Goal: Communication & Community: Answer question/provide support

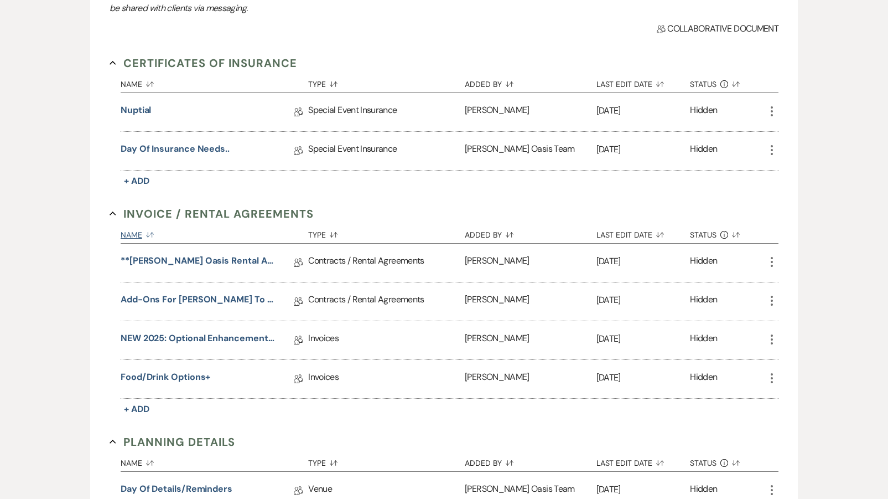
scroll to position [189, 0]
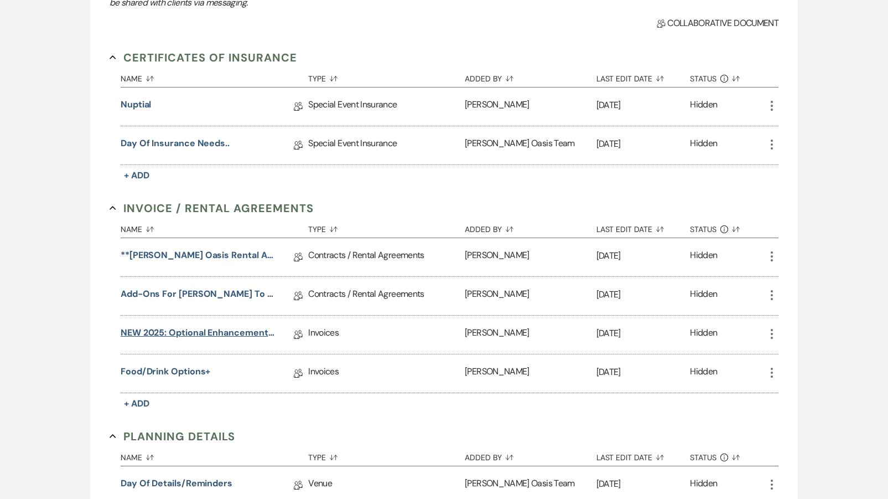
click at [194, 334] on link "NEW 2025: Optional Enhancements + Information" at bounding box center [200, 334] width 158 height 17
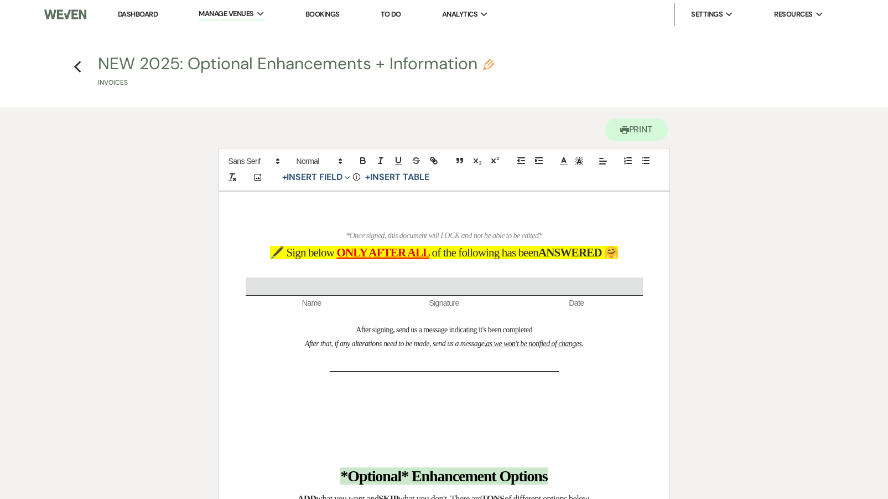
click at [251, 71] on button "NEW 2025: Optional Enhancements + Information Pencil Invoices" at bounding box center [296, 71] width 396 height 33
select select "22"
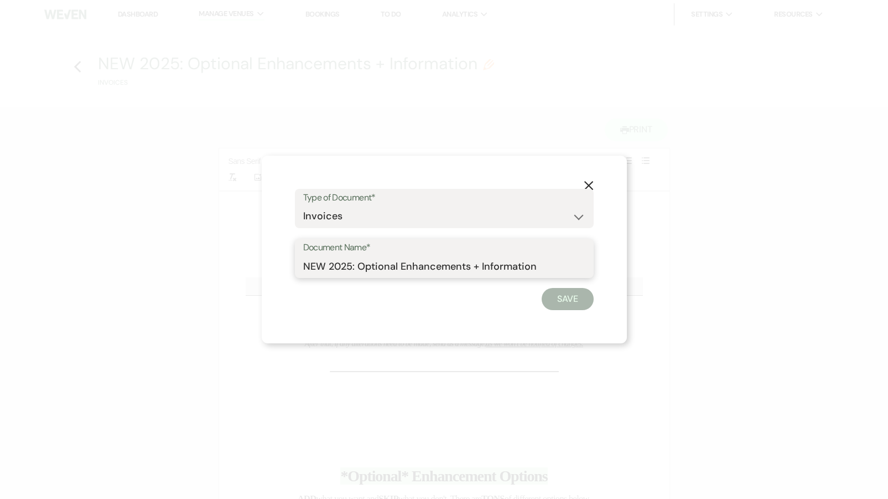
drag, startPoint x: 326, startPoint y: 263, endPoint x: 260, endPoint y: 262, distance: 66.4
click at [260, 263] on div "X Type of Document* Special Event Insurance Vendor Certificate of Insurance Con…" at bounding box center [444, 249] width 888 height 499
click at [305, 261] on input "2025: Optional Enhancements + Information" at bounding box center [444, 266] width 282 height 22
type input "2025: Optional Enhancements + Information"
click at [577, 303] on button "Save" at bounding box center [568, 299] width 52 height 22
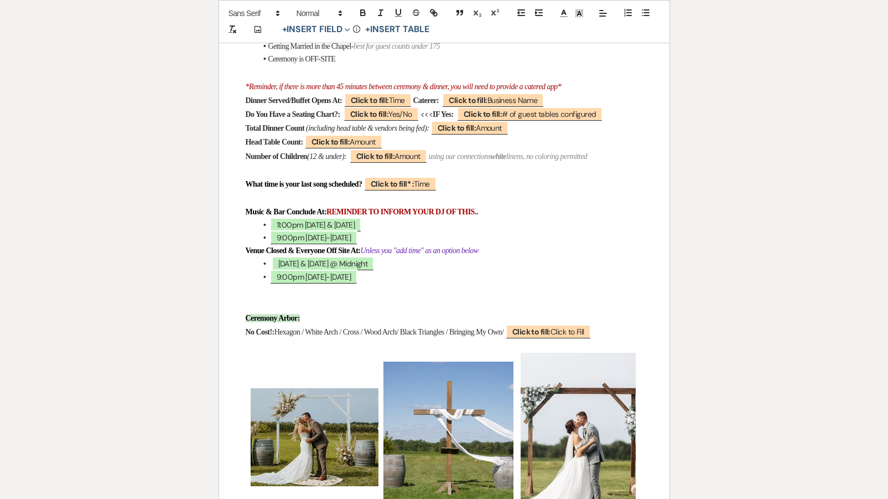
scroll to position [1041, 0]
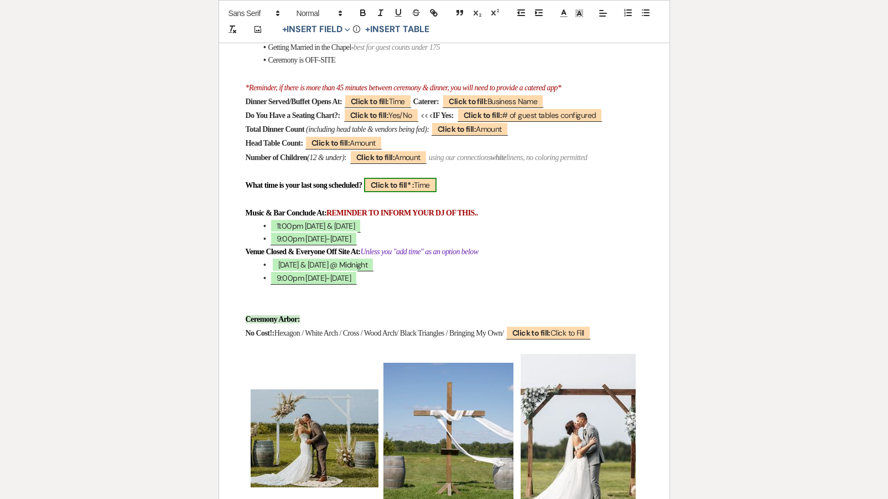
click at [414, 180] on b "Click to fill* :" at bounding box center [392, 185] width 43 height 10
select select "owner"
select select "Time"
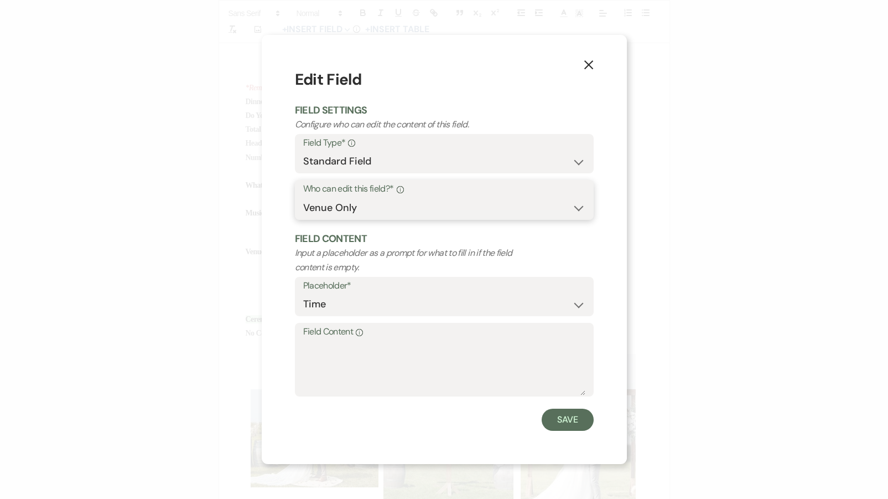
select select "clientAndOwner"
click at [549, 413] on button "Save" at bounding box center [568, 419] width 52 height 22
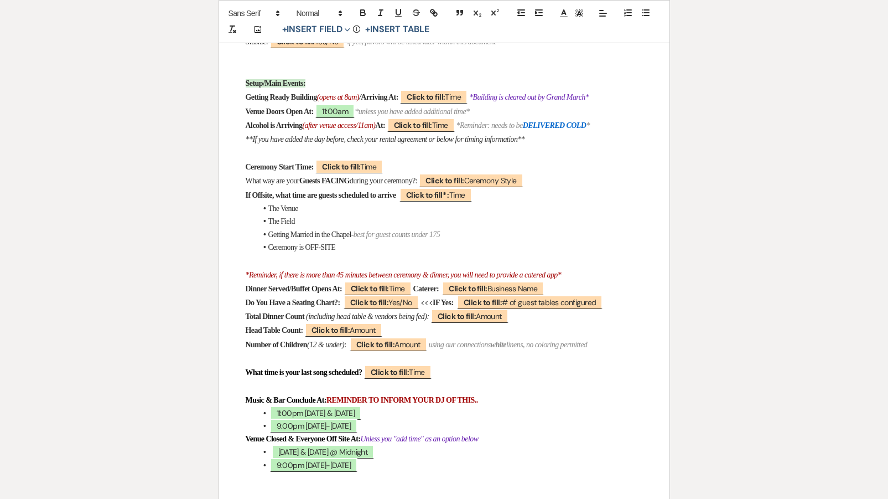
scroll to position [852, 0]
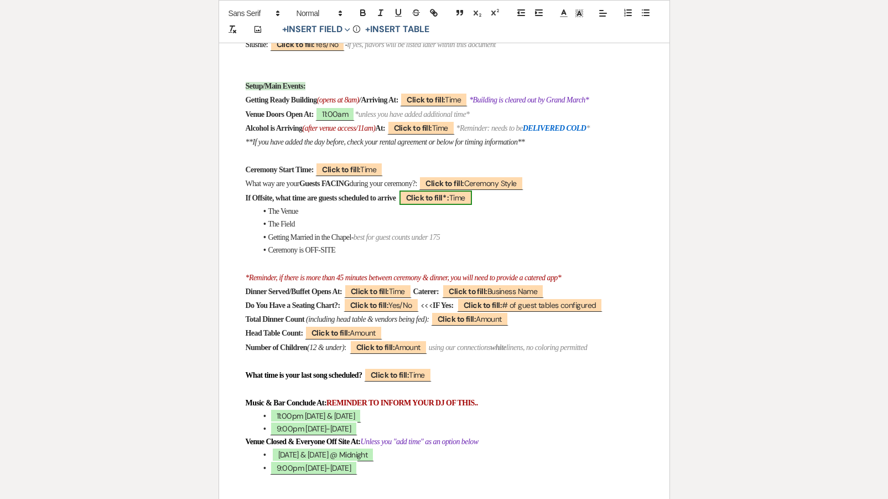
click at [449, 198] on b "Click to fill* :" at bounding box center [427, 198] width 43 height 10
select select "owner"
select select "Time"
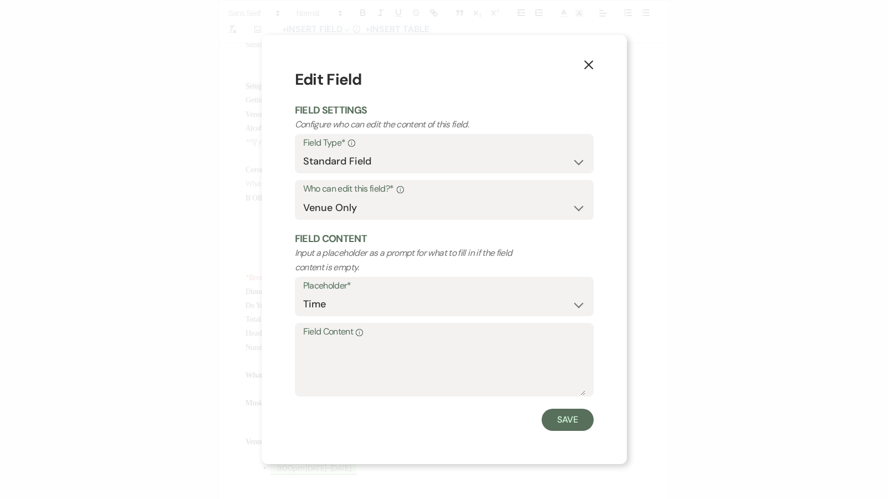
select select "clientAndOwner"
click at [563, 426] on button "Save" at bounding box center [568, 419] width 52 height 22
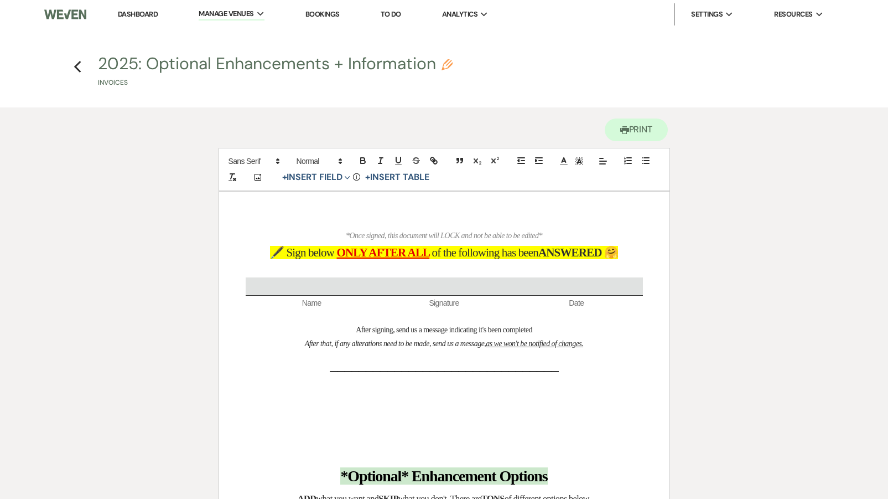
scroll to position [0, 0]
click at [77, 66] on icon "Previous" at bounding box center [78, 66] width 8 height 13
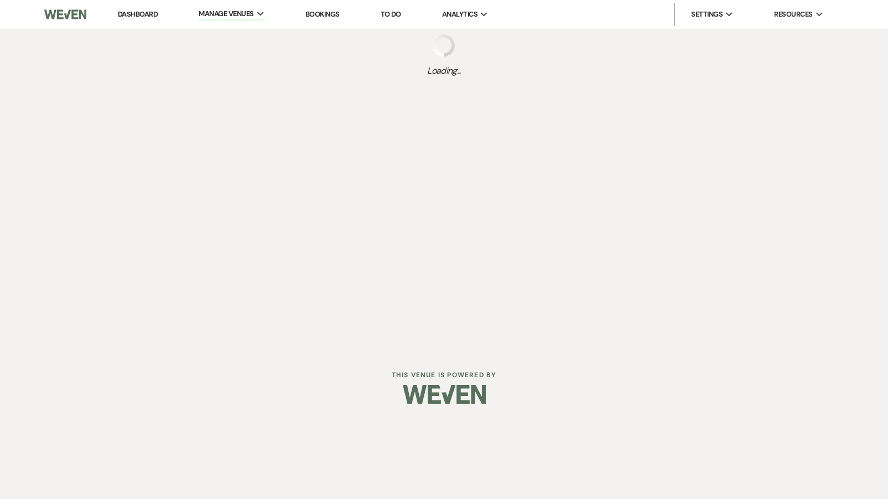
click at [77, 66] on div "Loading..." at bounding box center [444, 56] width 888 height 54
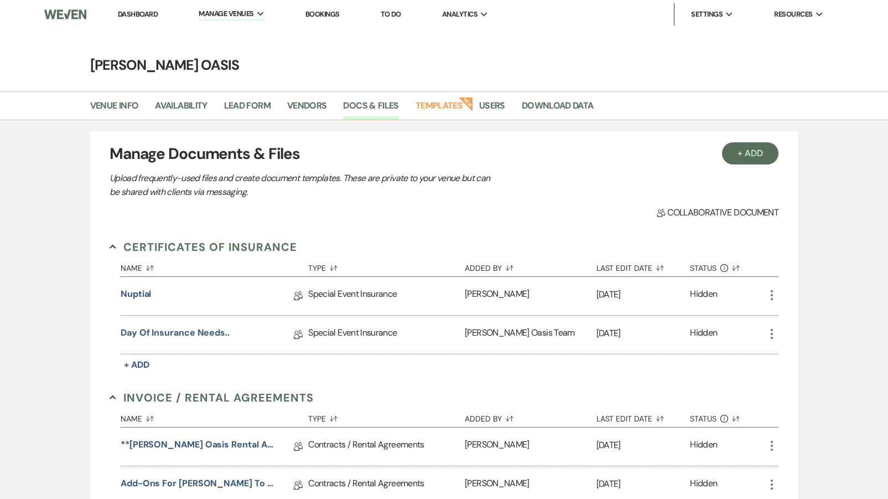
click at [147, 13] on link "Dashboard" at bounding box center [138, 13] width 40 height 9
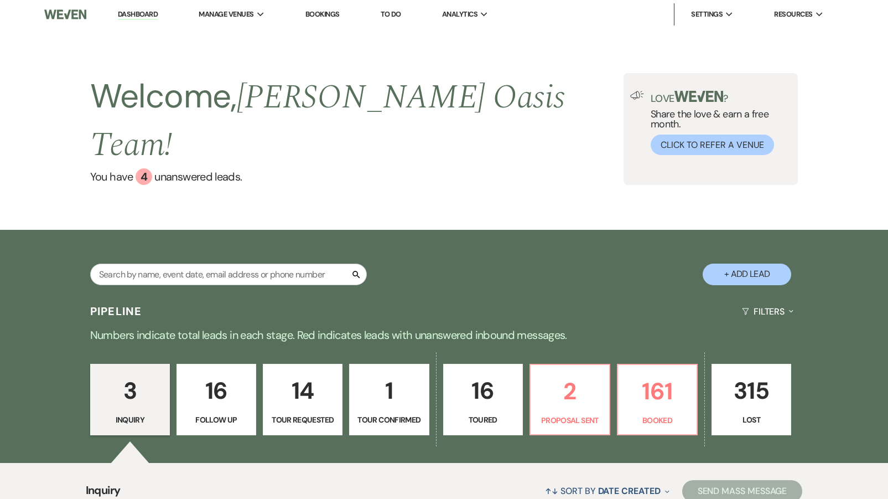
click at [235, 235] on div "Search + Add Lead" at bounding box center [444, 264] width 797 height 59
click at [235, 263] on input "text" at bounding box center [228, 274] width 277 height 22
type input "[PERSON_NAME]"
select select "8"
select select "5"
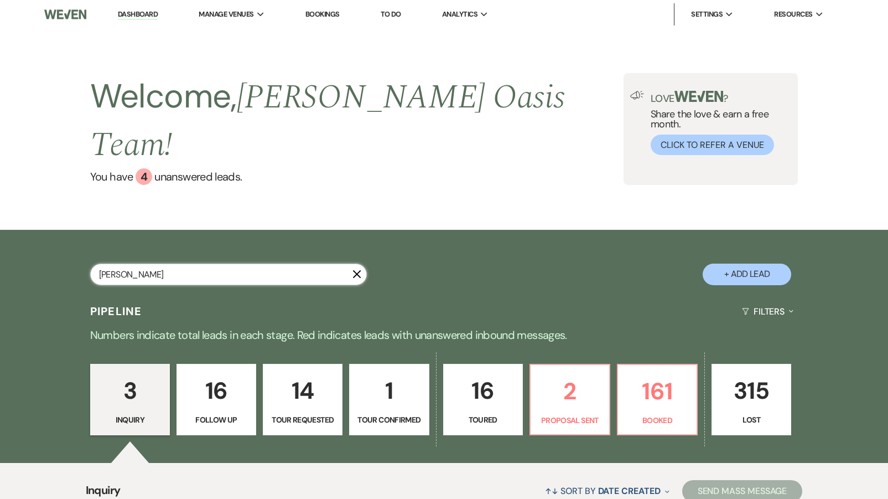
select select "8"
select select "5"
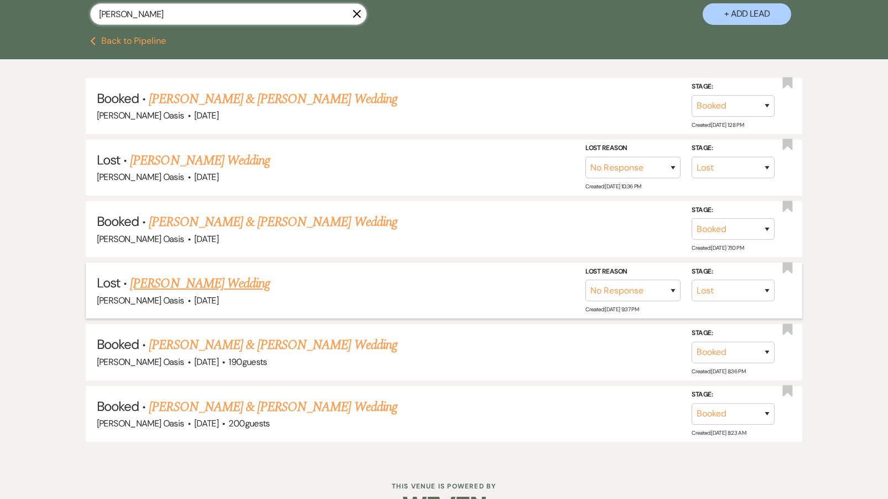
scroll to position [259, 0]
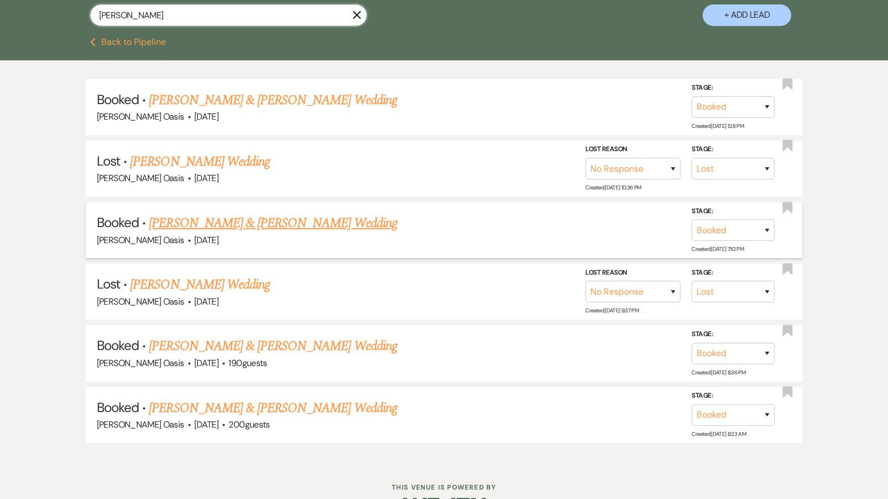
type input "[PERSON_NAME]"
click at [293, 213] on link "[PERSON_NAME] & [PERSON_NAME] Wedding" at bounding box center [273, 223] width 248 height 20
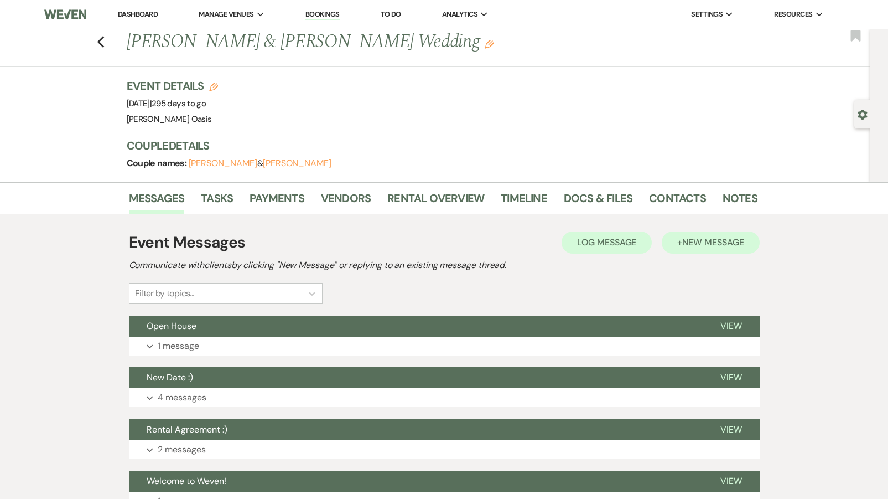
click at [694, 245] on span "New Message" at bounding box center [712, 242] width 61 height 12
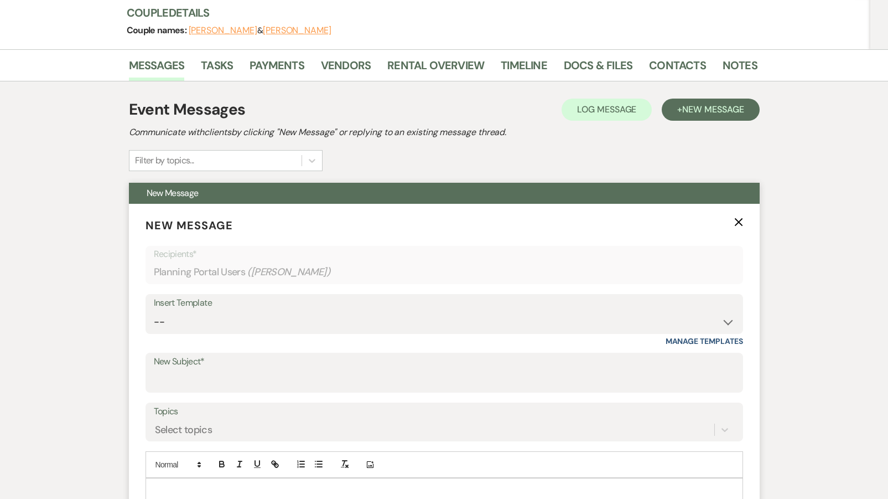
scroll to position [131, 0]
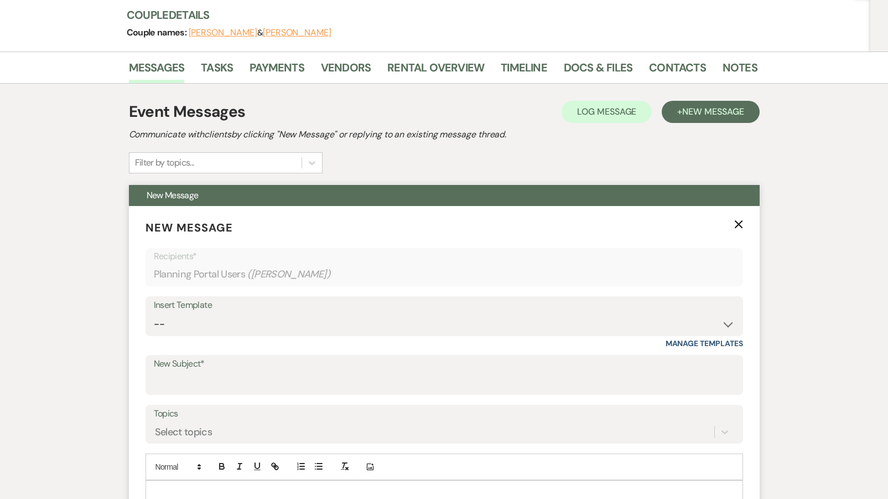
click at [203, 335] on div "Insert Template -- WELCOME Weven Planning Portal Introduction Send With Contrac…" at bounding box center [445, 322] width 598 height 52
select select "6182"
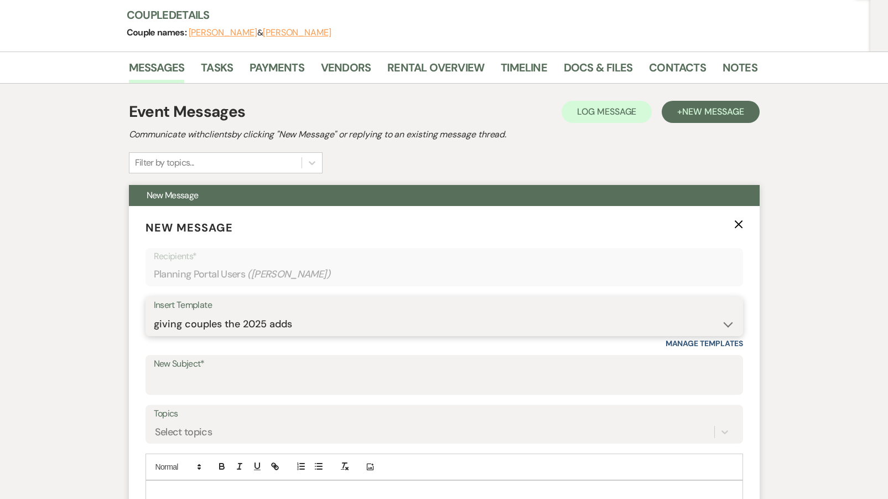
type input "Add-ons"
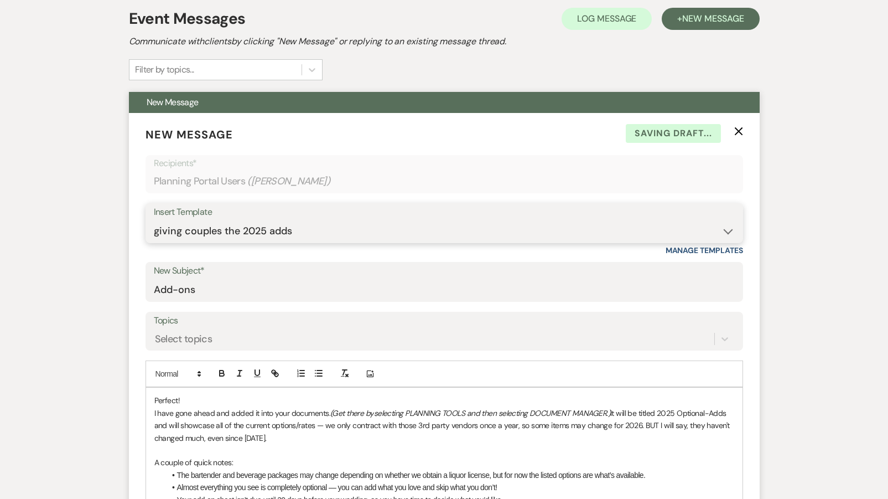
scroll to position [261, 0]
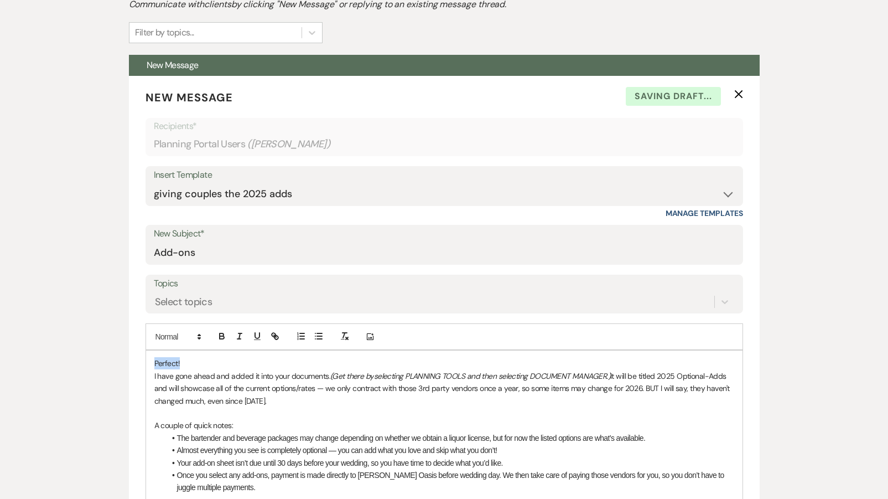
drag, startPoint x: 189, startPoint y: 359, endPoint x: 123, endPoint y: 352, distance: 65.6
click at [123, 352] on div "Messages Tasks Payments Vendors Rental Overview Timeline Docs & Files Contacts …" at bounding box center [444, 495] width 888 height 1148
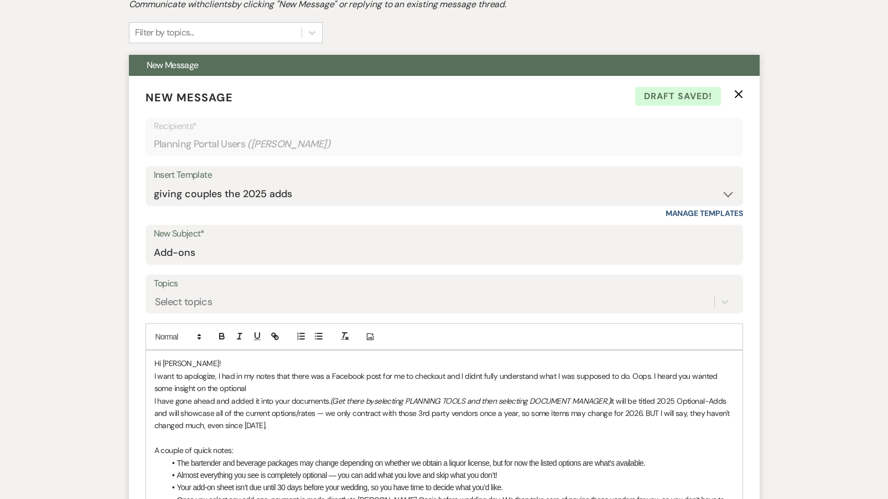
drag, startPoint x: 479, startPoint y: 372, endPoint x: 481, endPoint y: 453, distance: 80.8
click at [479, 374] on p "I want to apologize, I had in my notes that there was a Facebook post for me to…" at bounding box center [444, 382] width 580 height 25
drag, startPoint x: 647, startPoint y: 373, endPoint x: 458, endPoint y: 373, distance: 189.8
click at [458, 373] on p "I want to apologize, I had in my notes that there was a Facebook post for me to…" at bounding box center [444, 382] width 580 height 25
click at [264, 390] on p "I want to apologize, I had in my notes that there was a Facebook post for me to…" at bounding box center [444, 382] width 580 height 25
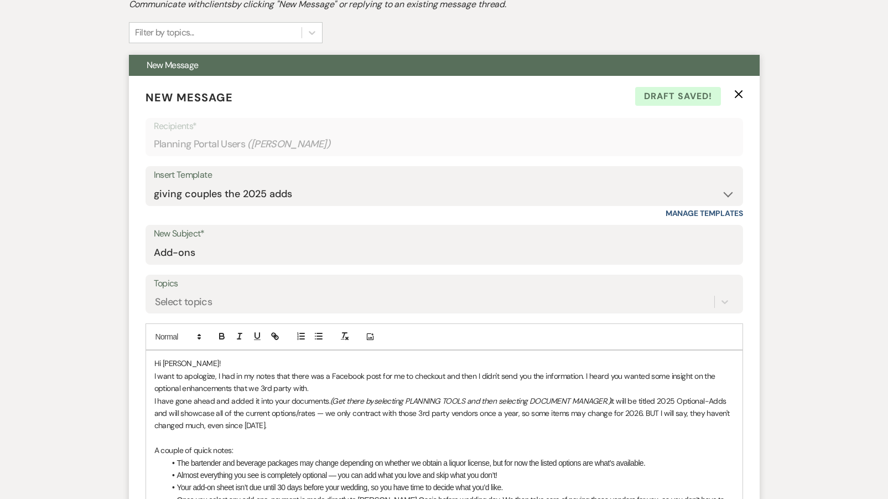
click at [287, 409] on p "I have gone ahead and added it into your documents. (Get there by selecting PLA…" at bounding box center [444, 413] width 580 height 37
drag, startPoint x: 314, startPoint y: 388, endPoint x: 150, endPoint y: 371, distance: 164.6
click at [150, 371] on div "Hi [PERSON_NAME]! I want to apologize, I had in my notes that there was a Faceb…" at bounding box center [444, 468] width 596 height 236
copy p "I want to apologize, I had in my notes that there was a Facebook post for me to…"
click at [461, 432] on p at bounding box center [444, 438] width 580 height 12
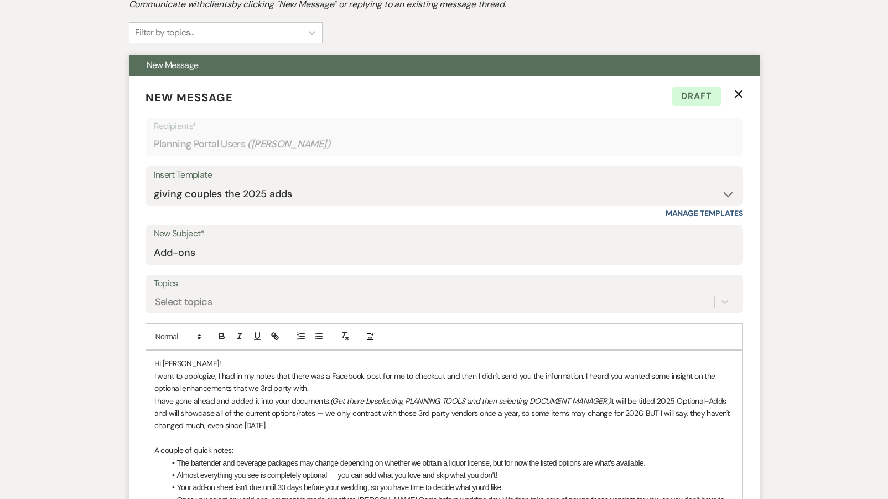
scroll to position [403, 0]
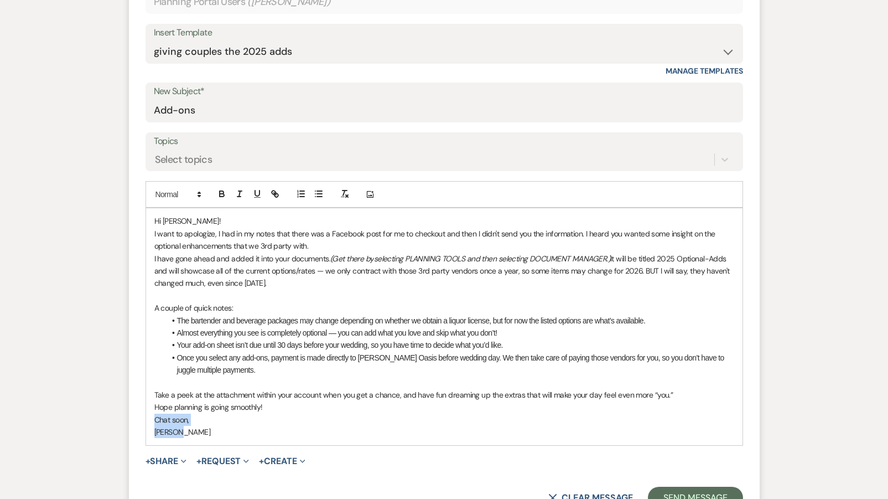
drag, startPoint x: 185, startPoint y: 428, endPoint x: 142, endPoint y: 418, distance: 44.4
click at [142, 418] on form "New Message X Draft Recipients* Planning Portal Users ( [PERSON_NAME] ) Insert …" at bounding box center [444, 228] width 631 height 588
click at [681, 486] on button "Send Message" at bounding box center [695, 497] width 95 height 22
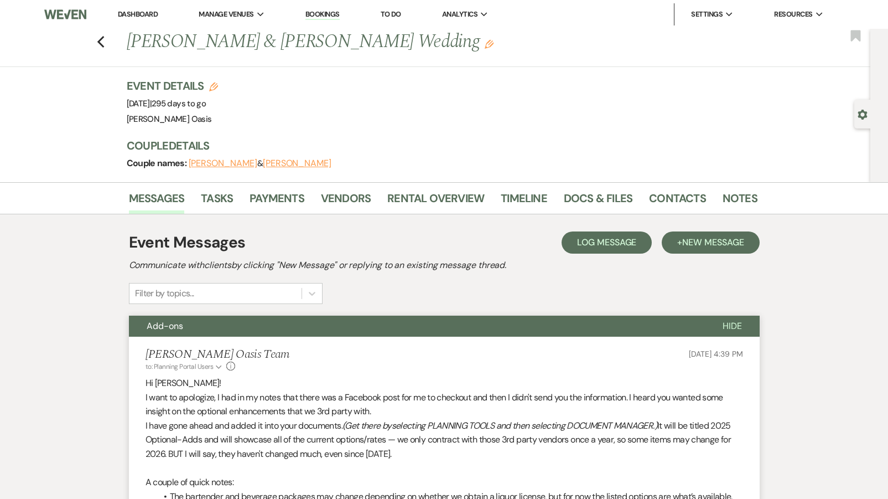
scroll to position [0, 0]
click at [590, 196] on link "Docs & Files" at bounding box center [598, 201] width 69 height 24
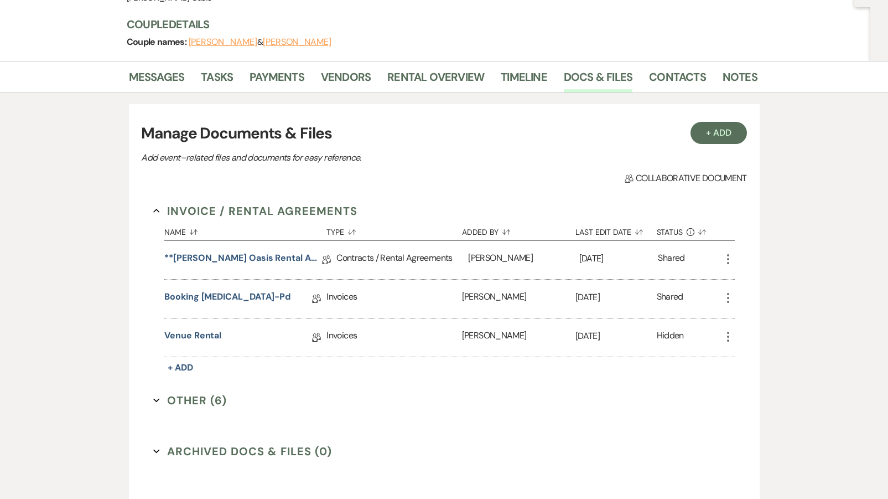
scroll to position [122, 0]
click at [731, 127] on button "+ Add" at bounding box center [719, 132] width 56 height 22
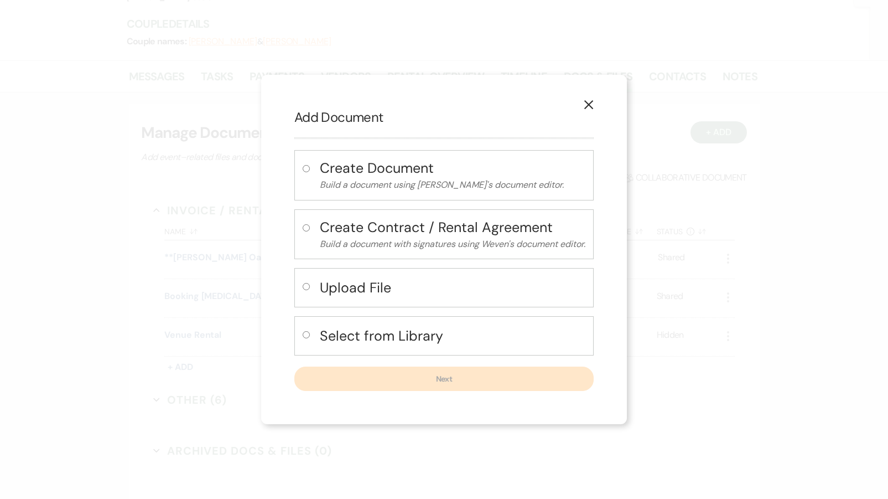
click at [360, 289] on h4 "Upload File" at bounding box center [453, 287] width 266 height 19
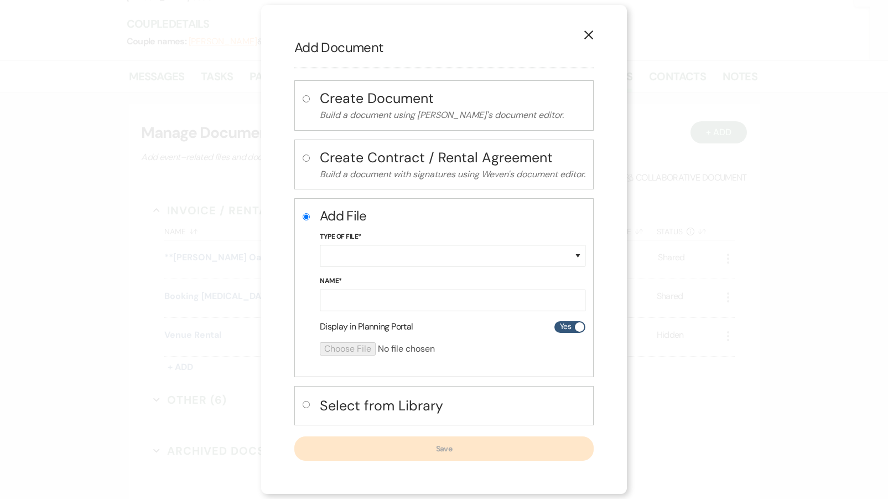
click at [366, 408] on h4 "Select from Library" at bounding box center [453, 405] width 266 height 19
radio input "false"
radio input "true"
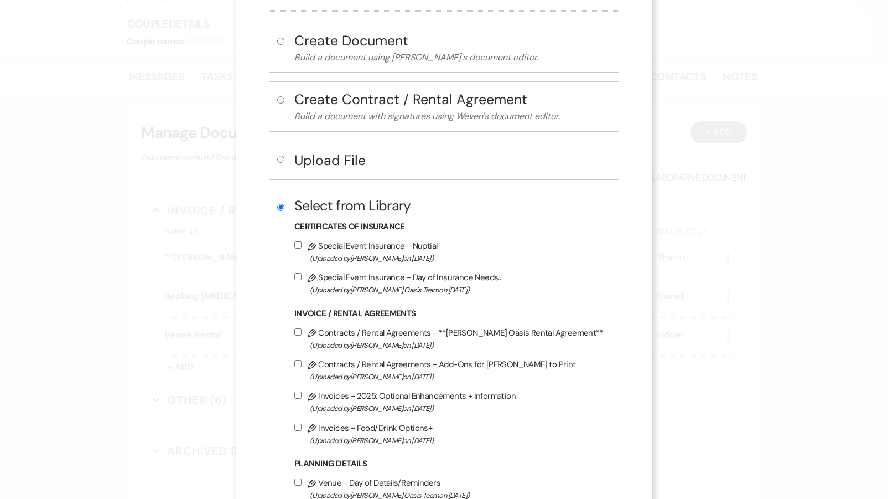
click at [345, 404] on label "Pencil Invoices - 2025: Optional Enhancements + Information (Uploaded by [PERSO…" at bounding box center [449, 401] width 311 height 26
click at [302, 398] on input "Pencil Invoices - 2025: Optional Enhancements + Information (Uploaded by [PERSO…" at bounding box center [297, 394] width 7 height 7
checkbox input "true"
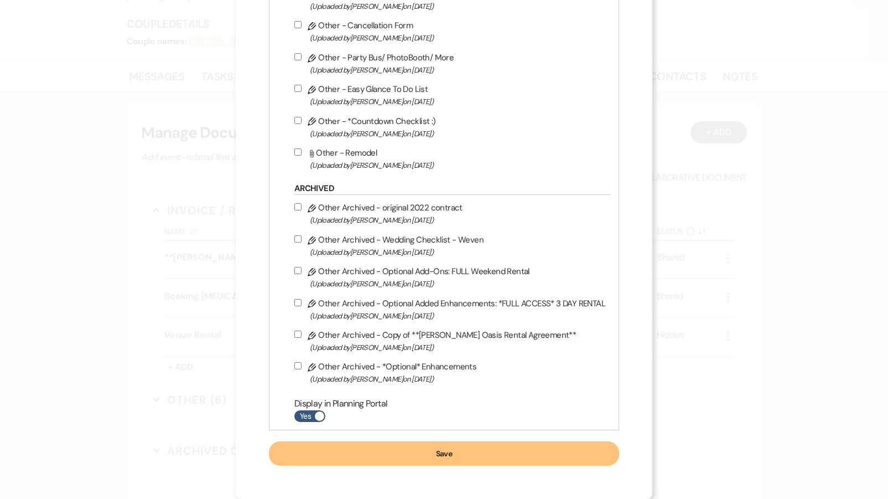
scroll to position [767, 0]
click at [533, 455] on button "Save" at bounding box center [444, 453] width 350 height 24
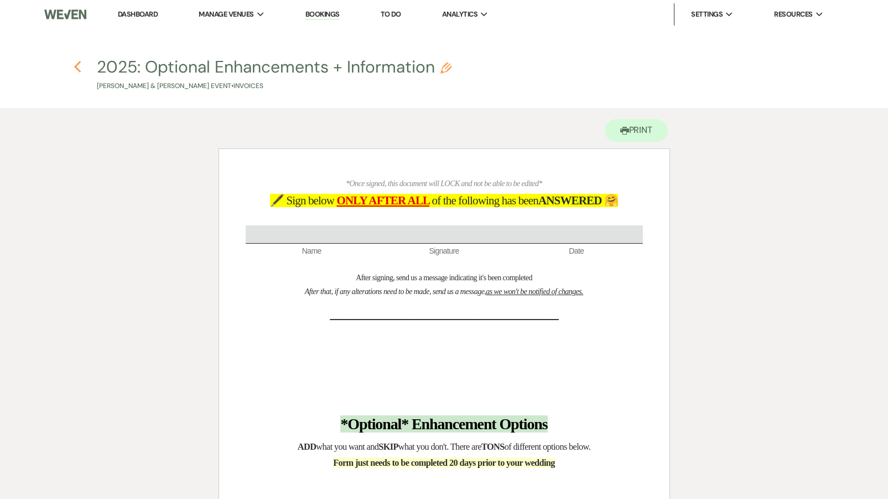
click at [74, 65] on icon "Previous" at bounding box center [78, 66] width 8 height 13
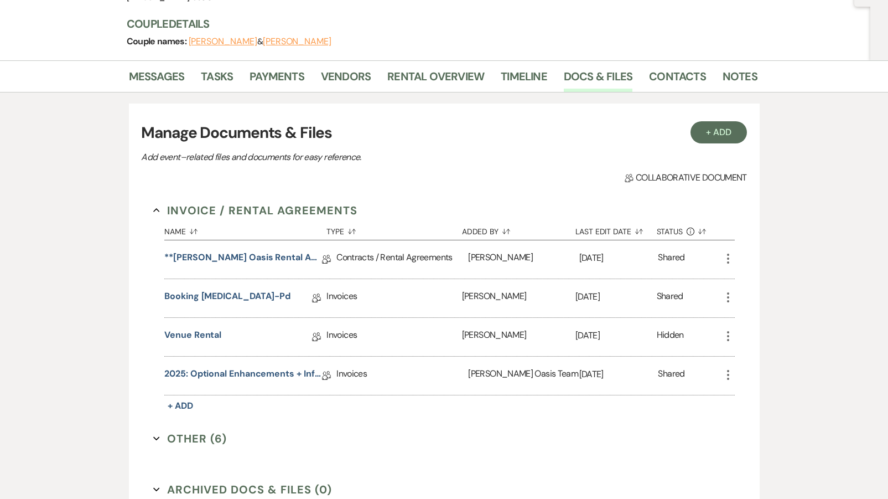
click at [727, 381] on div "More" at bounding box center [728, 374] width 13 height 15
click at [726, 376] on icon "More" at bounding box center [728, 374] width 13 height 13
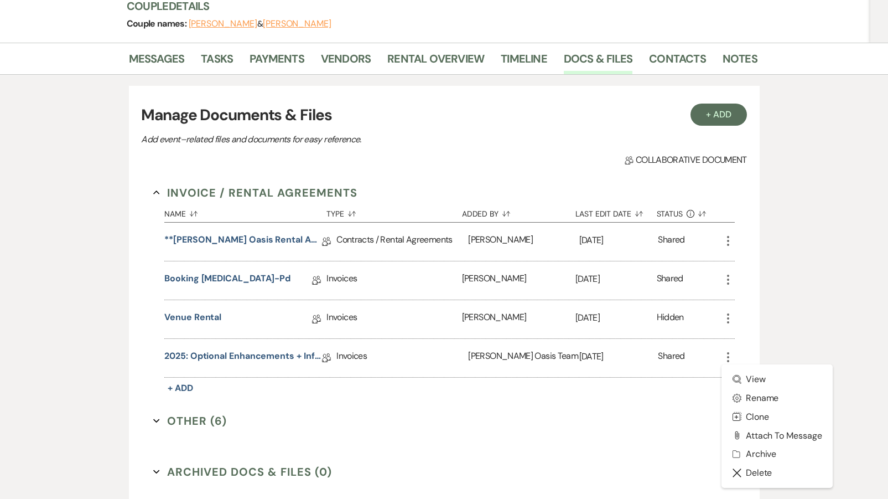
scroll to position [142, 0]
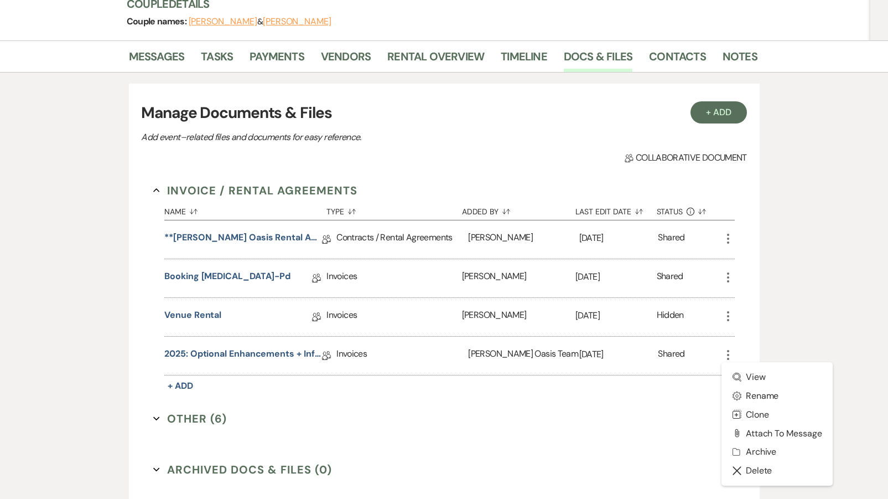
click at [461, 412] on section "Other (6) Expand" at bounding box center [444, 418] width 582 height 17
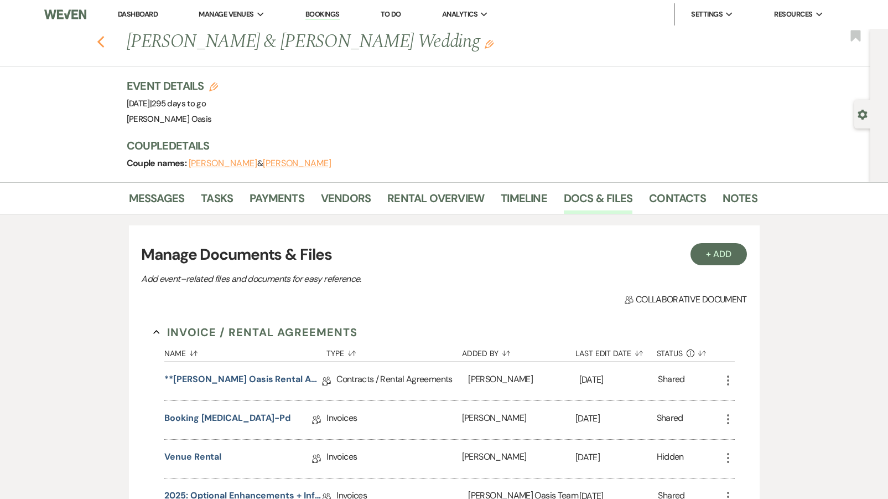
scroll to position [0, 0]
click at [100, 40] on use "button" at bounding box center [100, 42] width 7 height 12
select select "8"
select select "5"
select select "8"
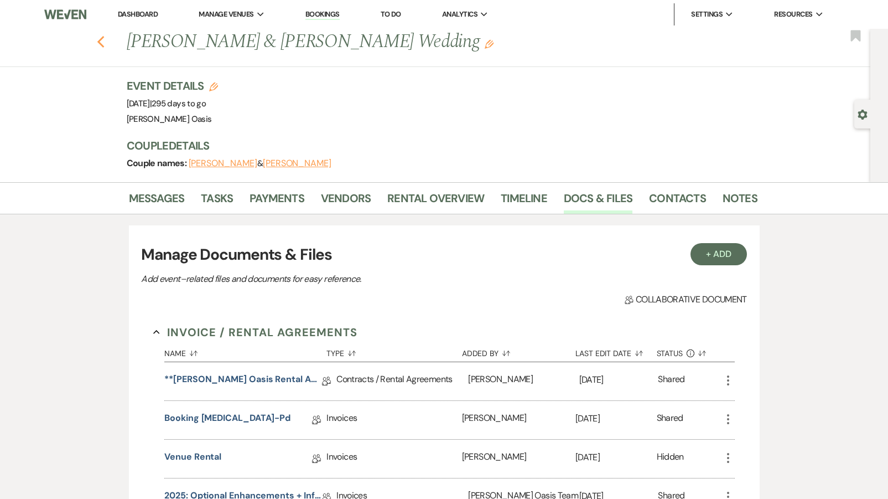
select select "5"
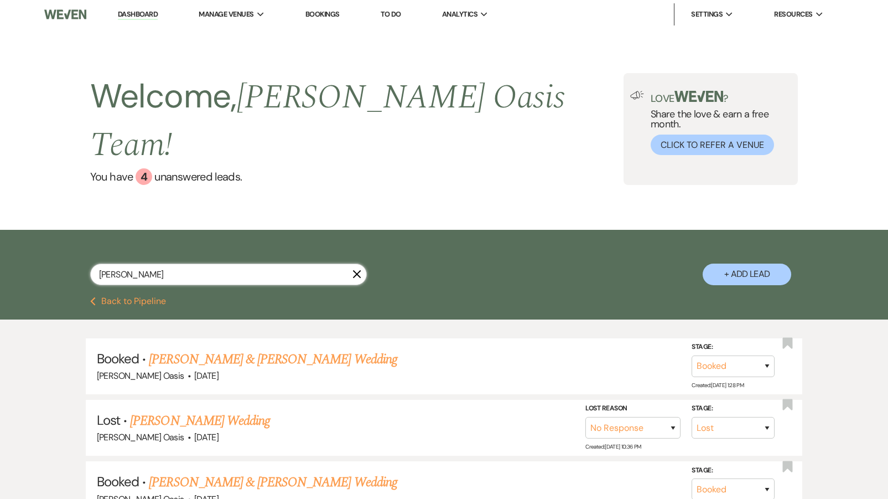
click at [122, 263] on input "[PERSON_NAME]" at bounding box center [228, 274] width 277 height 22
drag, startPoint x: 122, startPoint y: 252, endPoint x: -22, endPoint y: 246, distance: 144.5
click at [0, 246] on html "Dashboard Manage Venues Expand [PERSON_NAME] Oasis [PERSON_NAME] Oasis Transpor…" at bounding box center [444, 396] width 888 height 792
type input "ath"
select select "5"
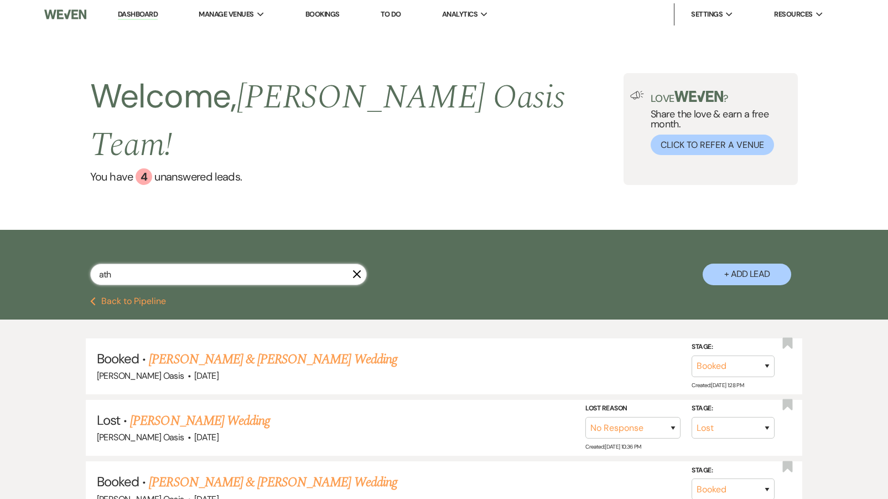
select select "8"
select select "6"
select select "8"
select select "5"
select select "8"
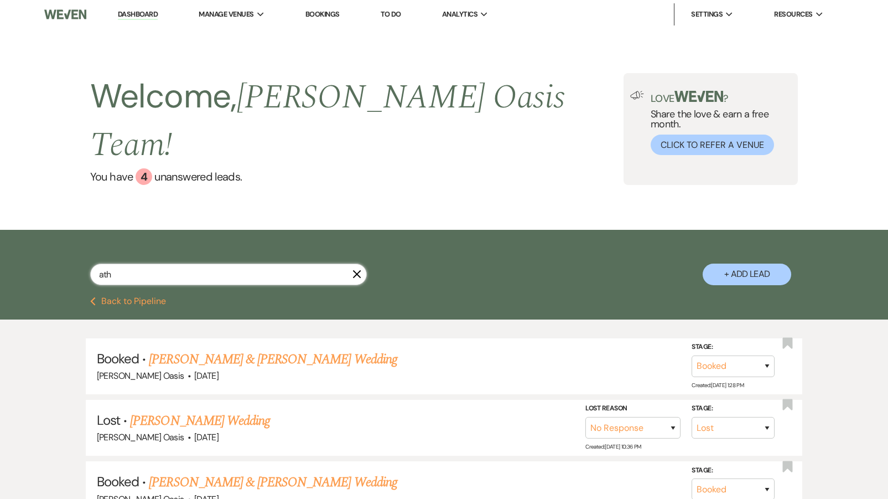
select select "5"
select select "8"
select select "6"
select select "8"
select select "2"
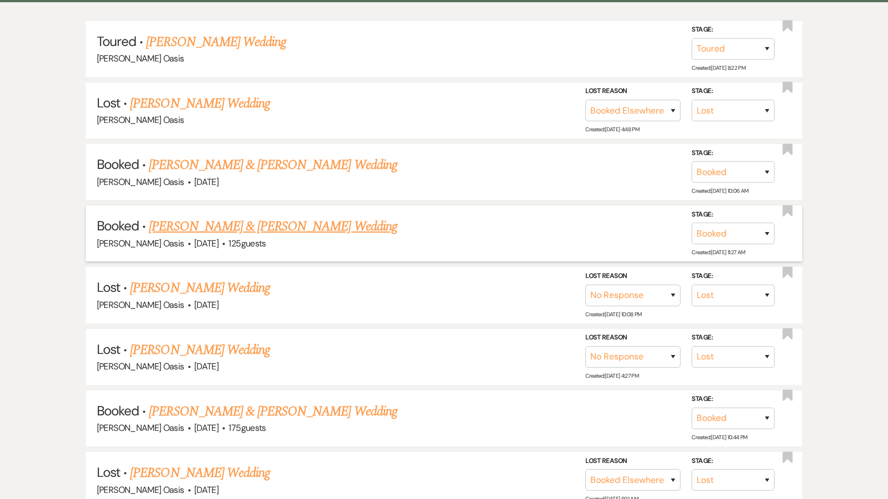
scroll to position [319, 0]
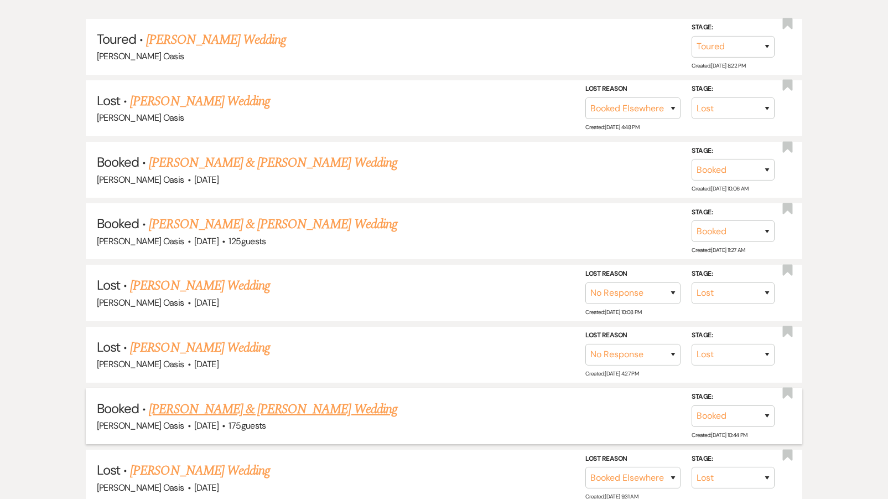
type input "ath"
click at [242, 399] on link "[PERSON_NAME] & [PERSON_NAME] Wedding" at bounding box center [273, 409] width 248 height 20
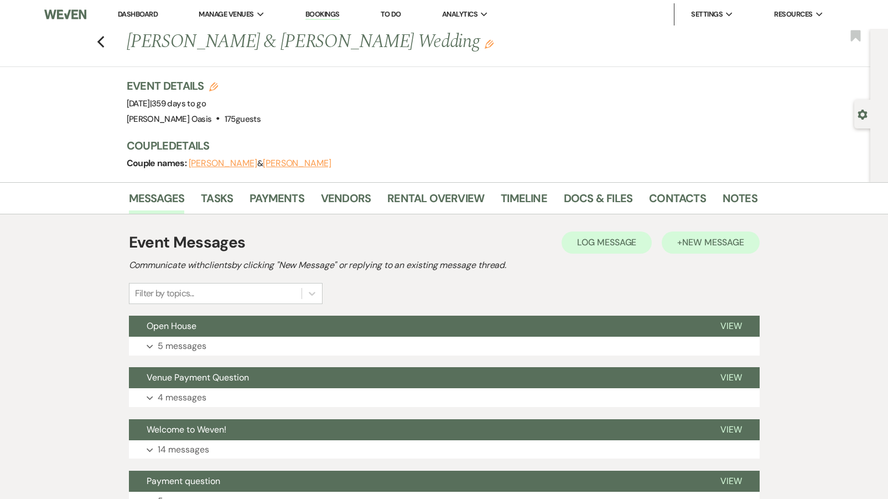
click at [719, 242] on span "New Message" at bounding box center [712, 242] width 61 height 12
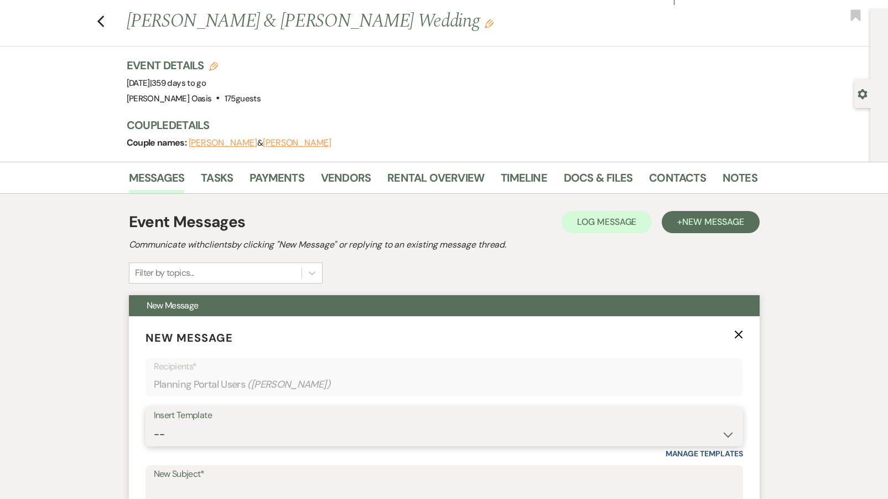
scroll to position [23, 0]
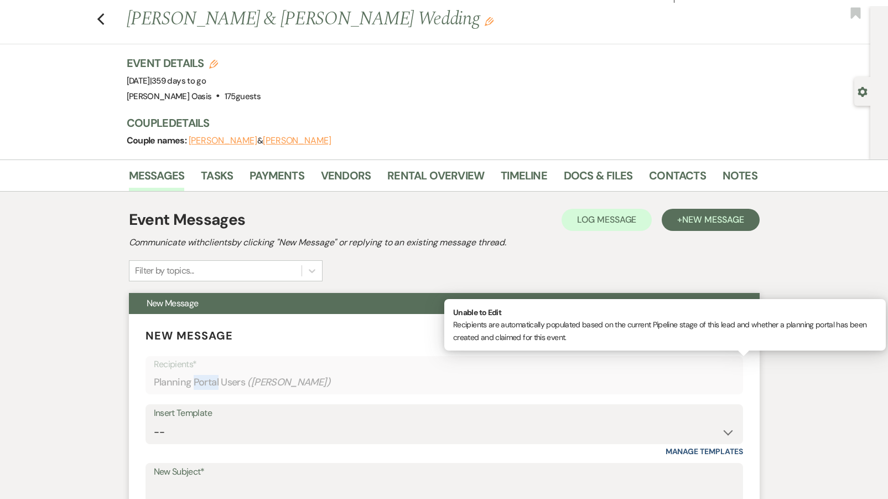
click at [203, 385] on div "Planning Portal Users ( [PERSON_NAME] )" at bounding box center [444, 382] width 581 height 22
click at [201, 418] on div "Insert Template" at bounding box center [444, 413] width 581 height 16
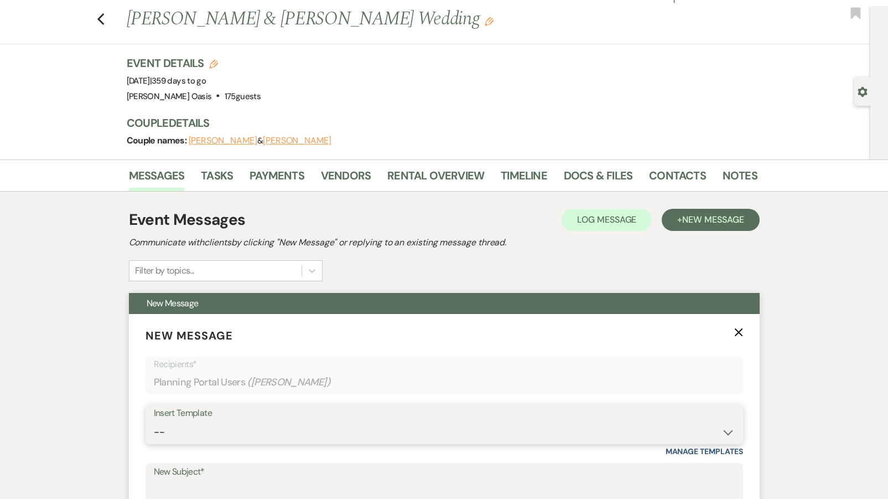
select select "6182"
type input "Add-ons"
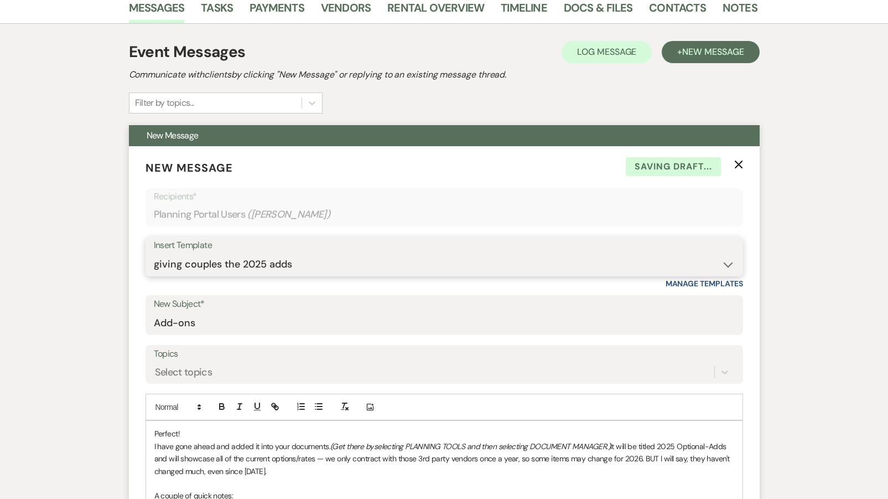
scroll to position [233, 0]
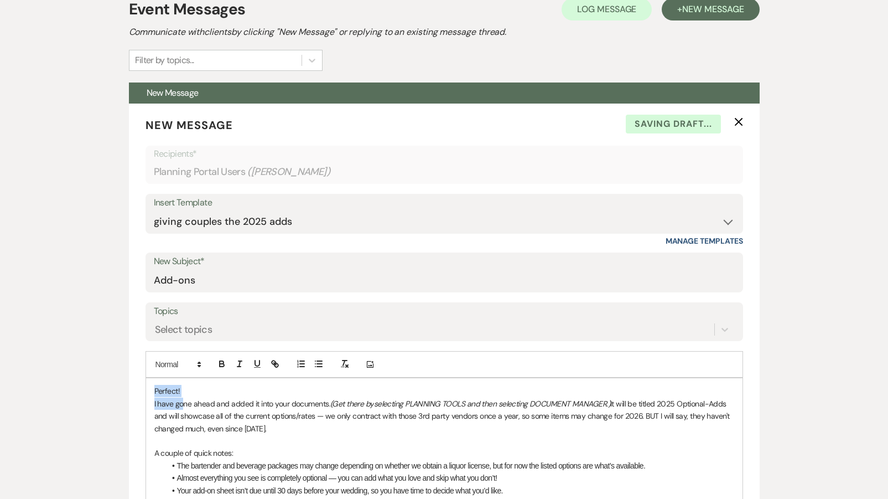
drag, startPoint x: 184, startPoint y: 396, endPoint x: 119, endPoint y: 392, distance: 64.9
click at [119, 392] on div "Messages Tasks Payments Vendors Rental Overview Timeline Docs & Files Contacts …" at bounding box center [444, 471] width 888 height 1045
click at [181, 389] on p "Perfect!" at bounding box center [444, 391] width 580 height 12
drag, startPoint x: 181, startPoint y: 389, endPoint x: 98, endPoint y: 389, distance: 82.4
click at [101, 389] on div "Messages Tasks Payments Vendors Rental Overview Timeline Docs & Files Contacts …" at bounding box center [444, 471] width 888 height 1045
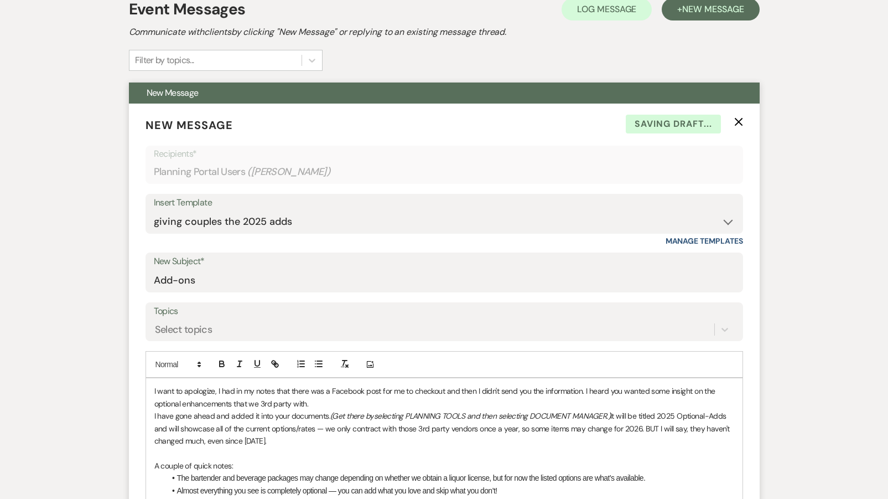
click at [153, 385] on div "I want to apologize, I had in my notes that there was a Facebook post for me to…" at bounding box center [444, 490] width 596 height 224
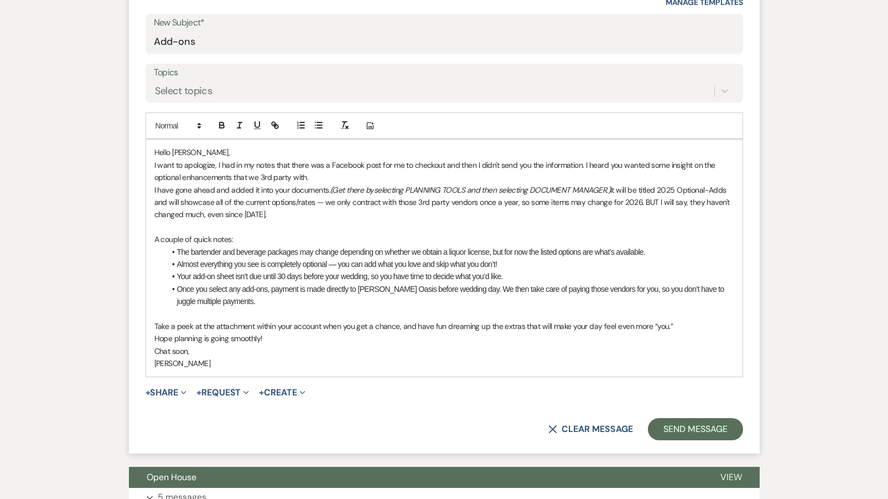
scroll to position [473, 0]
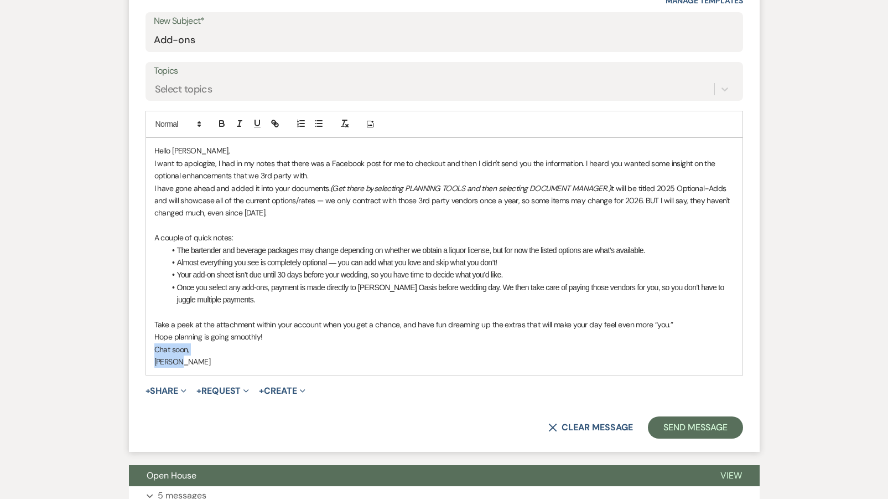
drag, startPoint x: 190, startPoint y: 356, endPoint x: 141, endPoint y: 342, distance: 51.2
click at [141, 342] on form "New Message X Draft saved! Recipients* Planning Portal Users ( [PERSON_NAME] ) …" at bounding box center [444, 157] width 631 height 588
click at [724, 427] on button "Send Message" at bounding box center [695, 427] width 95 height 22
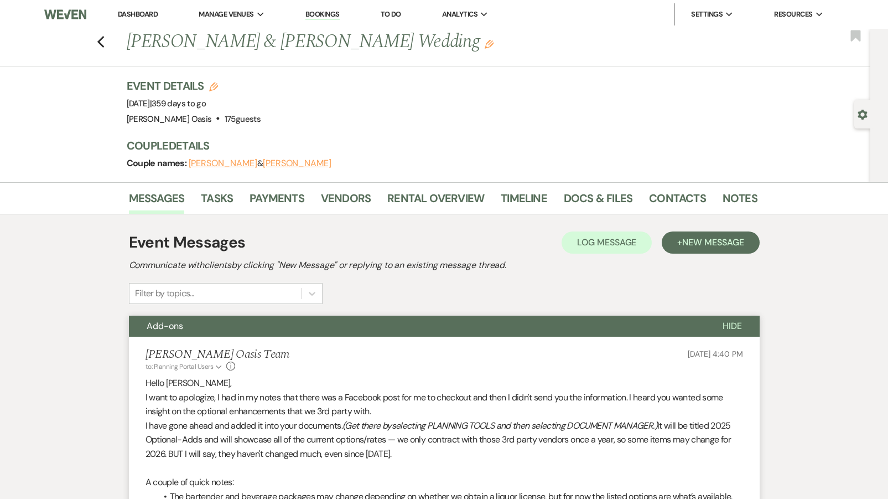
scroll to position [0, 0]
click at [568, 199] on link "Docs & Files" at bounding box center [598, 201] width 69 height 24
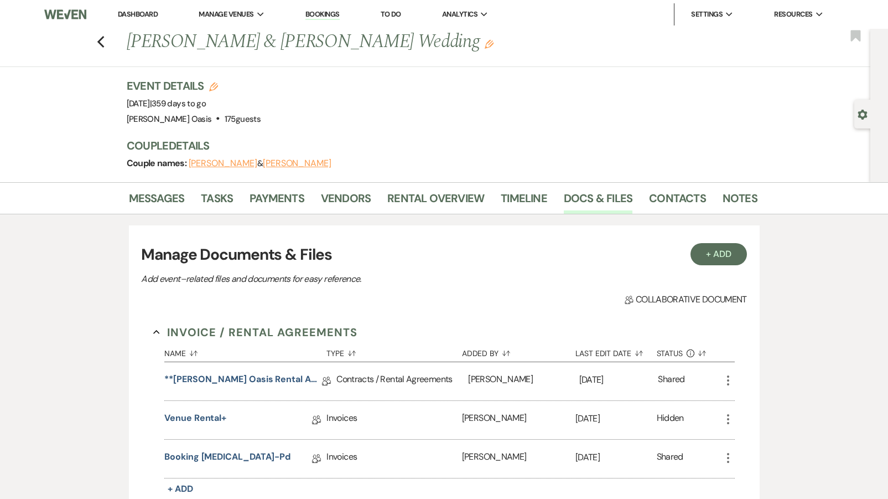
click at [701, 267] on div "Manage Documents & Files Add event–related files and documents for easy referen…" at bounding box center [443, 264] width 605 height 43
click at [712, 260] on button "+ Add" at bounding box center [719, 254] width 56 height 22
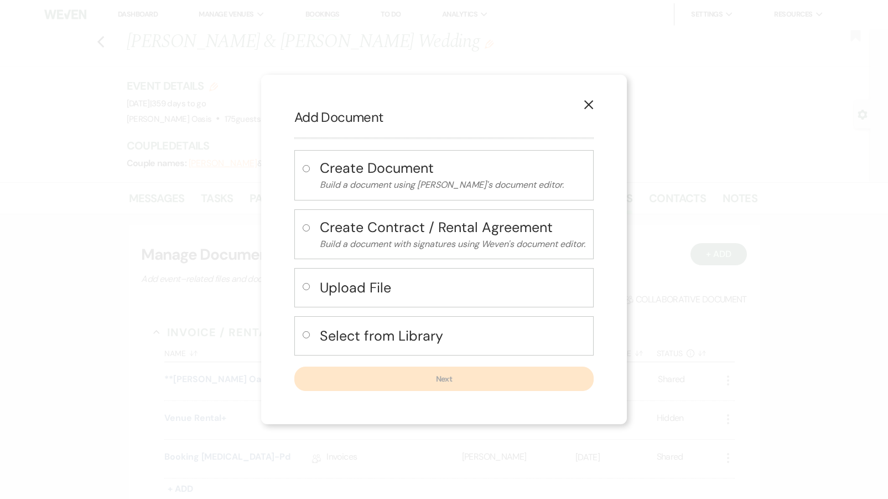
click at [416, 341] on h4 "Select from Library" at bounding box center [453, 335] width 266 height 19
radio input "true"
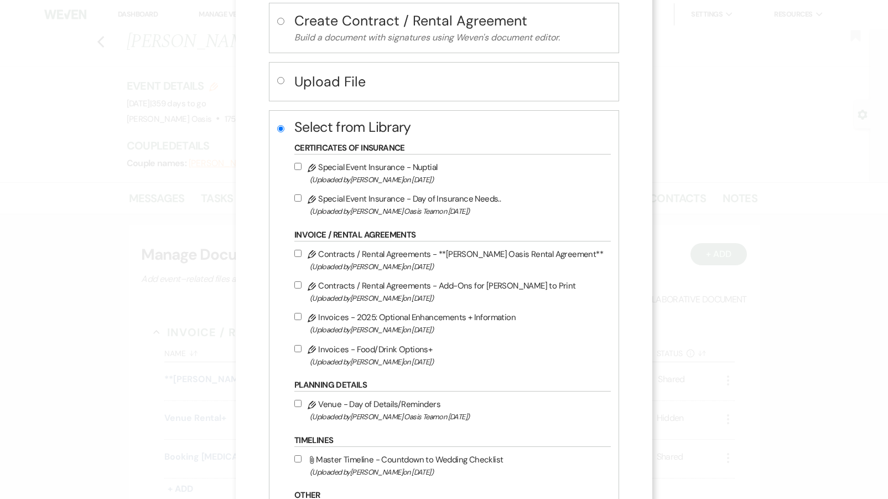
scroll to position [156, 0]
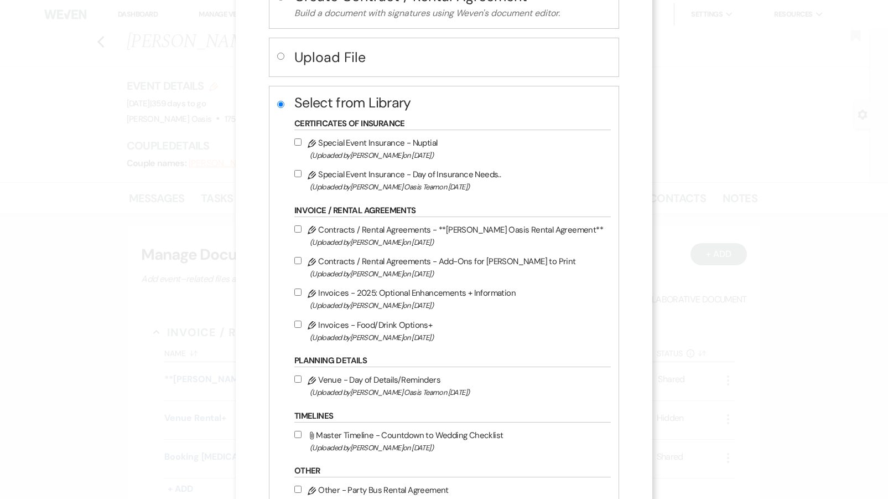
click at [414, 289] on label "Pencil Invoices - 2025: Optional Enhancements + Information (Uploaded by [PERSO…" at bounding box center [449, 299] width 311 height 26
click at [302, 289] on input "Pencil Invoices - 2025: Optional Enhancements + Information (Uploaded by [PERSO…" at bounding box center [297, 291] width 7 height 7
checkbox input "true"
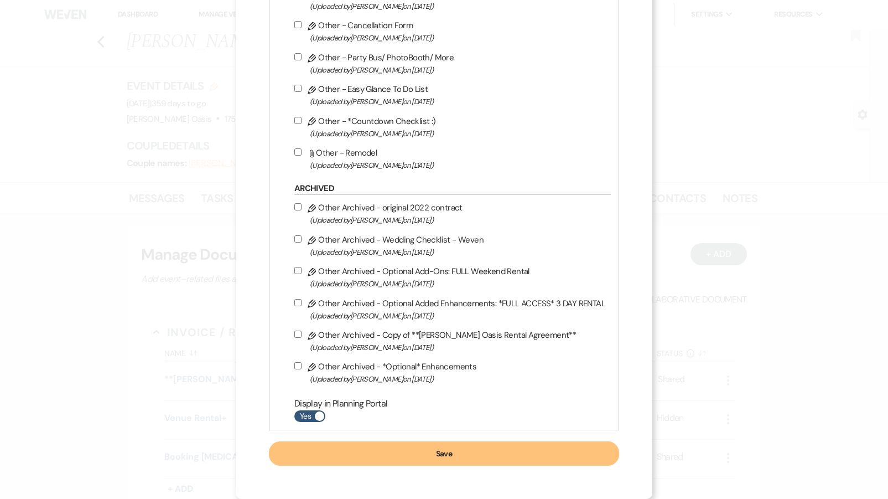
scroll to position [767, 0]
click at [473, 446] on button "Save" at bounding box center [444, 453] width 350 height 24
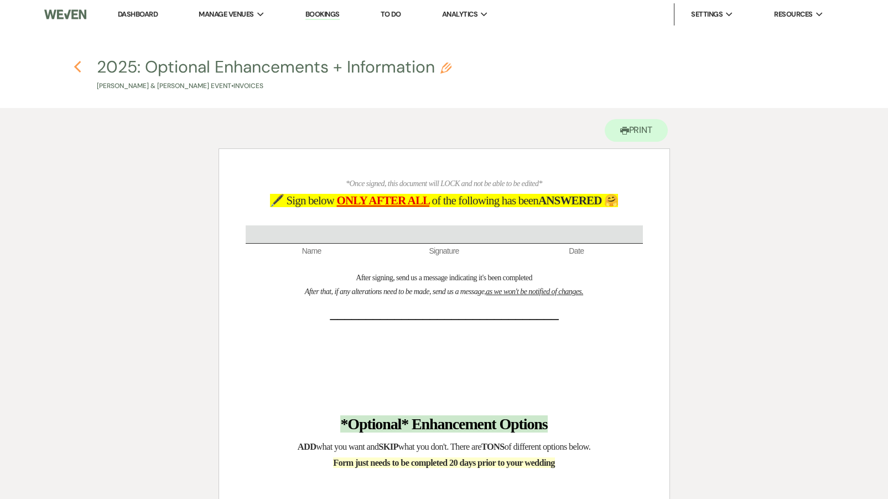
click at [79, 65] on icon "Previous" at bounding box center [78, 66] width 8 height 13
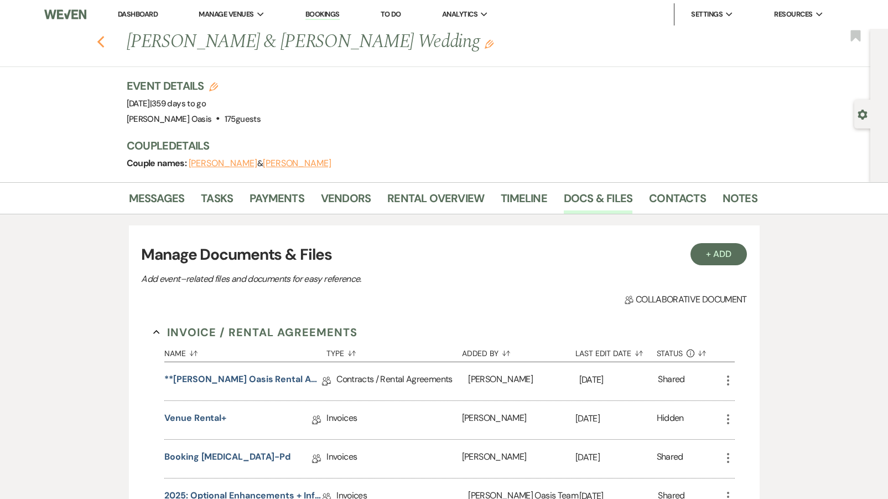
click at [103, 40] on icon "Previous" at bounding box center [101, 41] width 8 height 13
select select "5"
select select "8"
select select "6"
select select "8"
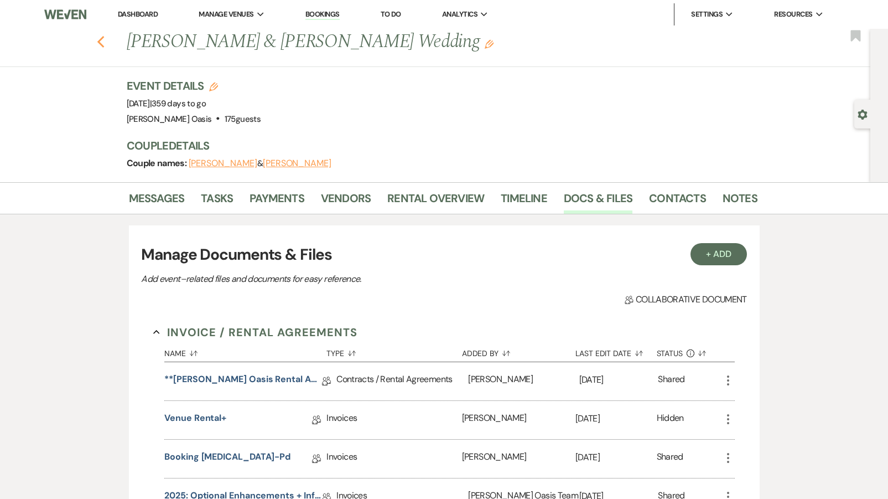
select select "5"
select select "8"
select select "5"
select select "8"
select select "6"
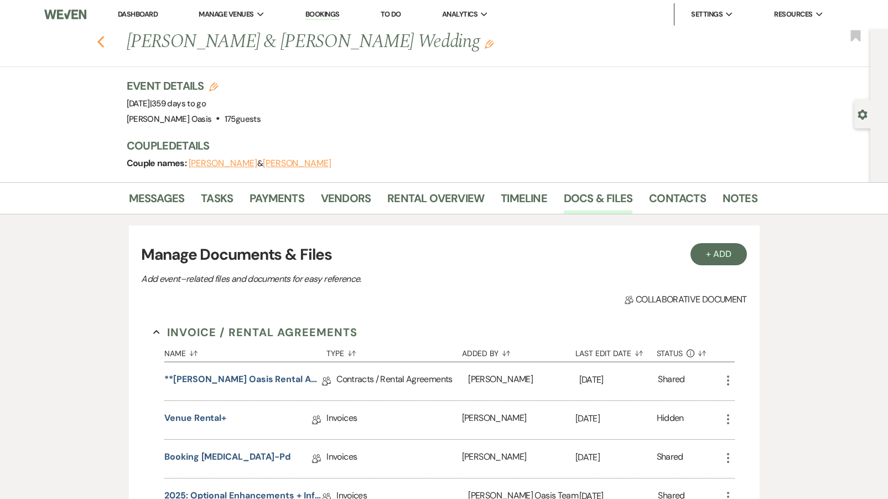
select select "8"
select select "2"
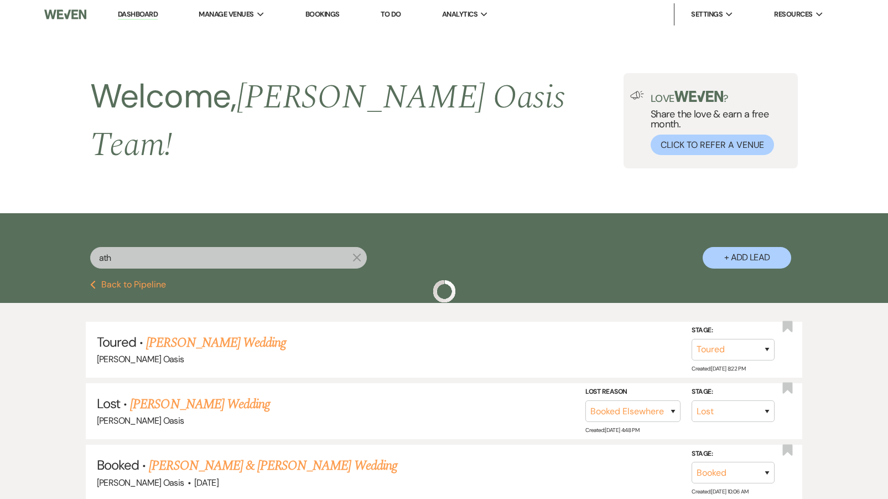
scroll to position [319, 0]
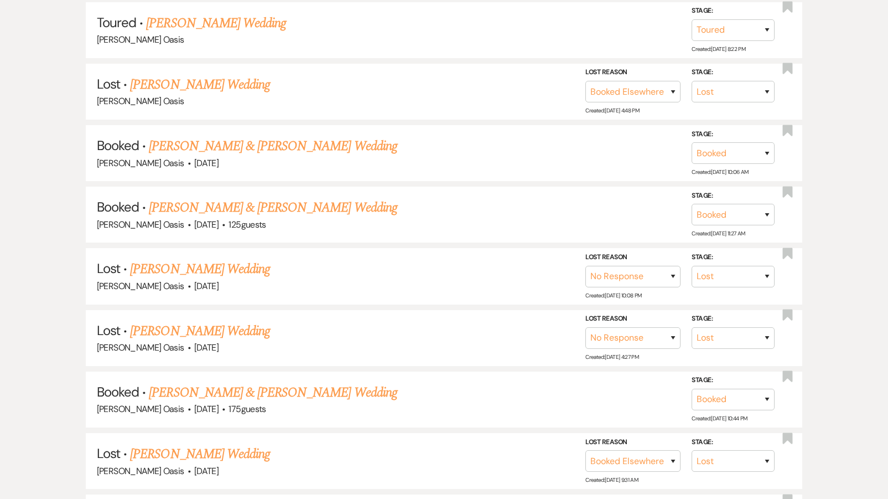
click at [103, 40] on li "Toured · [PERSON_NAME] Wedding [PERSON_NAME] Oasis Stage: Inquiry Follow Up Tou…" at bounding box center [444, 30] width 717 height 56
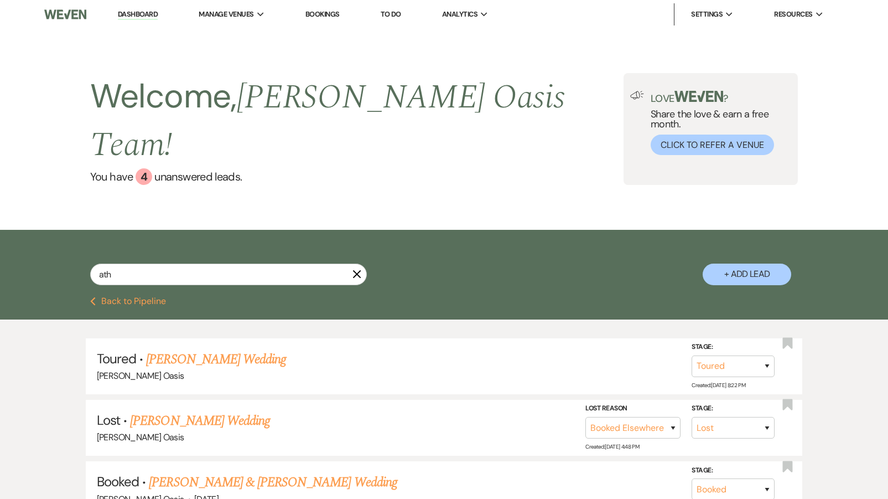
scroll to position [0, 0]
click at [120, 13] on link "Dashboard" at bounding box center [138, 14] width 40 height 11
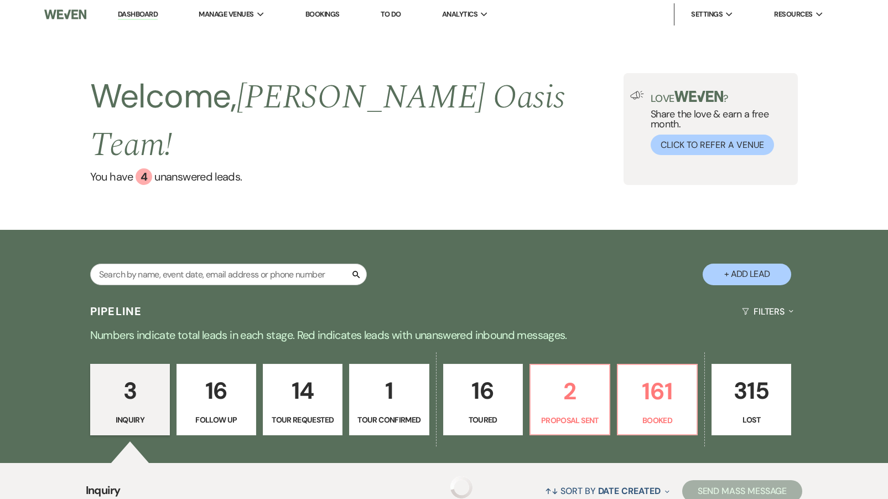
click at [120, 14] on link "Dashboard" at bounding box center [138, 14] width 40 height 11
click at [610, 364] on link "2 Proposal Sent" at bounding box center [570, 400] width 81 height 72
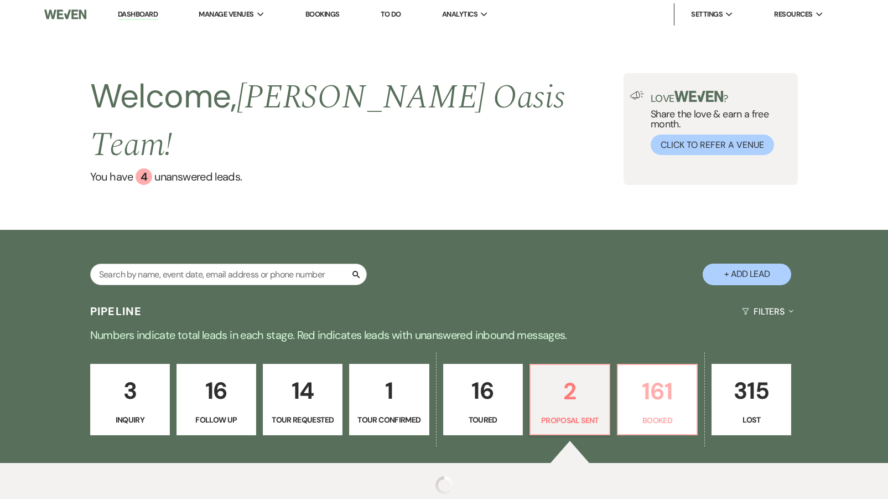
click at [638, 372] on p "161" at bounding box center [657, 390] width 65 height 37
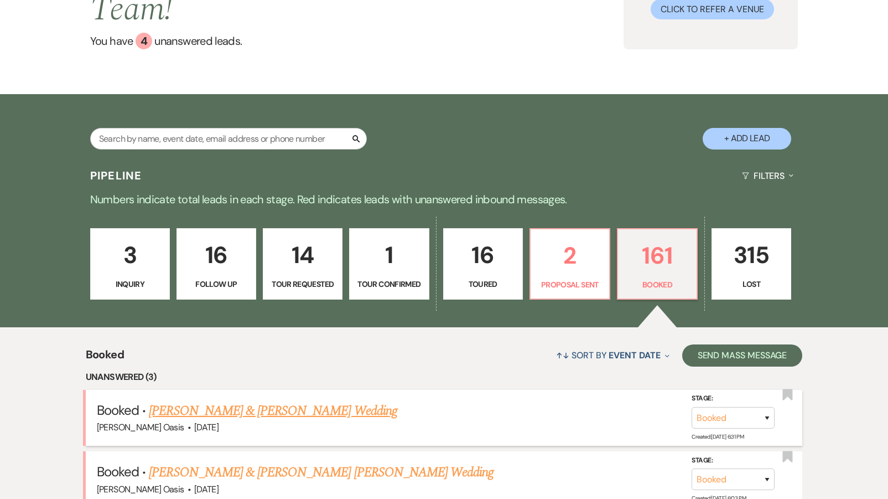
scroll to position [136, 0]
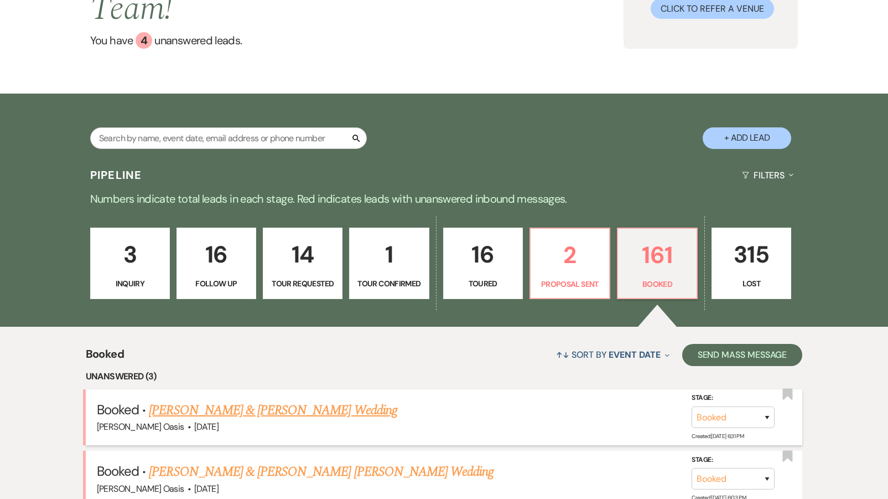
click at [227, 400] on link "[PERSON_NAME] & [PERSON_NAME] Wedding" at bounding box center [273, 410] width 248 height 20
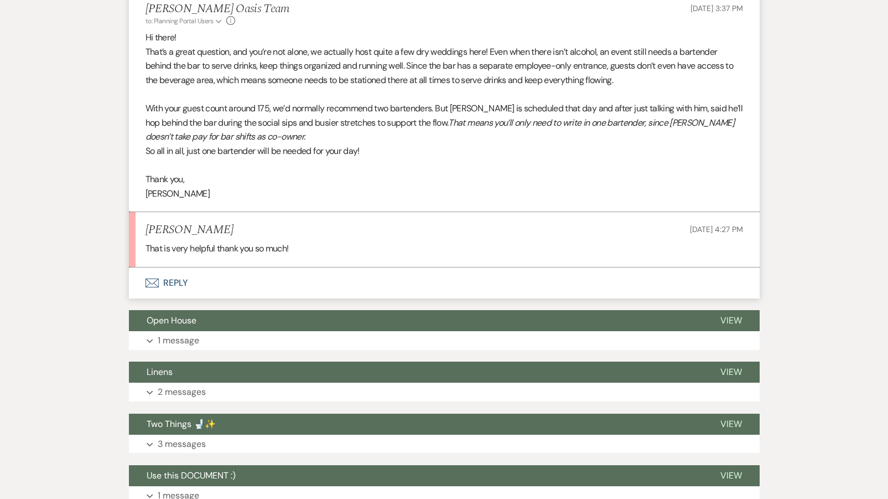
scroll to position [503, 0]
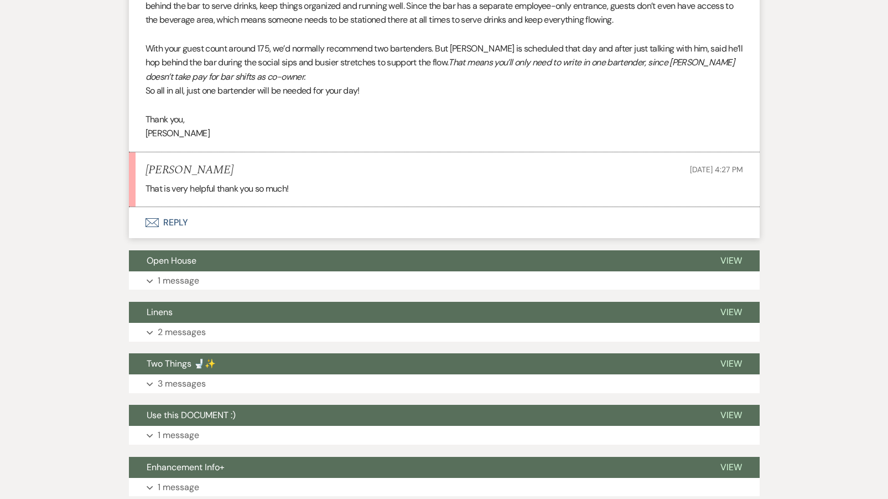
click at [224, 226] on button "Envelope Reply" at bounding box center [444, 222] width 631 height 31
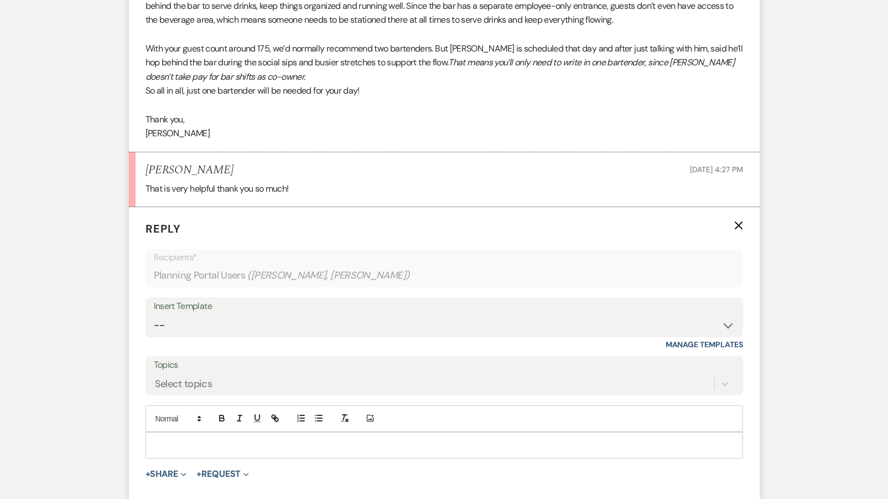
scroll to position [617, 0]
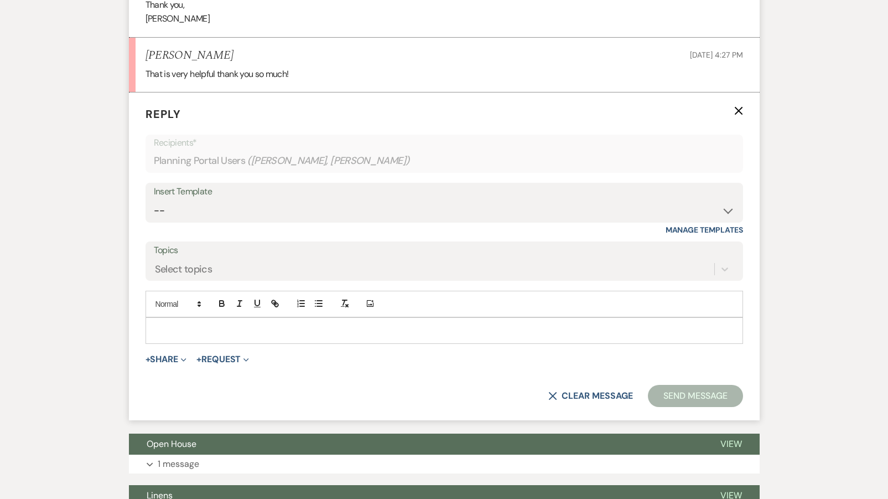
click at [194, 324] on p at bounding box center [444, 330] width 580 height 12
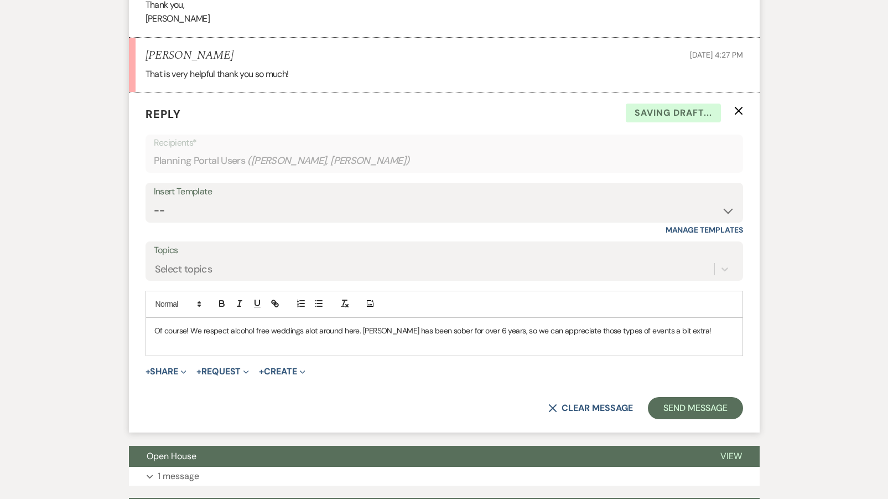
click at [551, 324] on p "Of course! We respect alcohol free weddings alot around here. [PERSON_NAME] has…" at bounding box center [444, 330] width 580 height 12
click at [681, 402] on button "Send Message" at bounding box center [695, 408] width 95 height 22
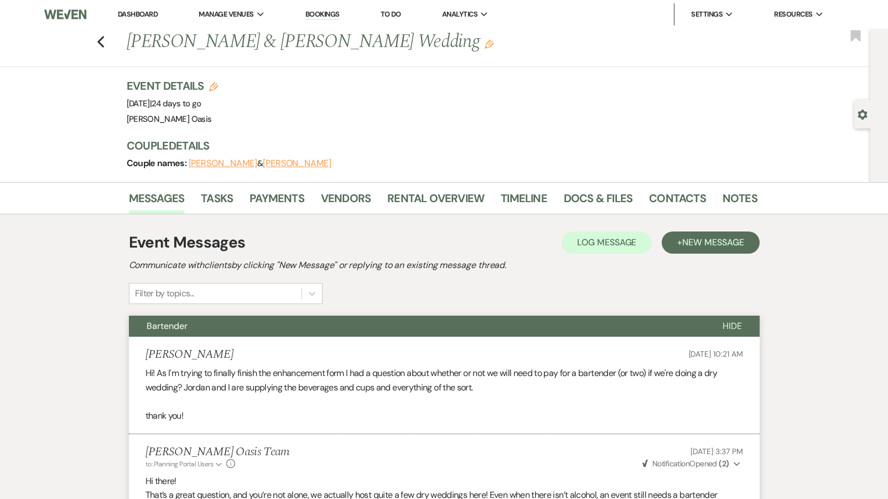
scroll to position [0, 0]
click at [131, 13] on link "Dashboard" at bounding box center [138, 13] width 40 height 9
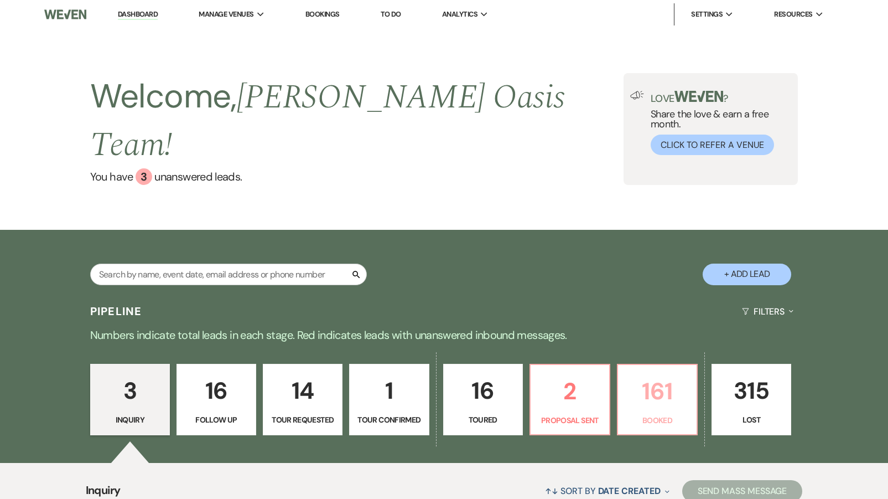
click at [622, 365] on link "161 Booked" at bounding box center [657, 400] width 81 height 72
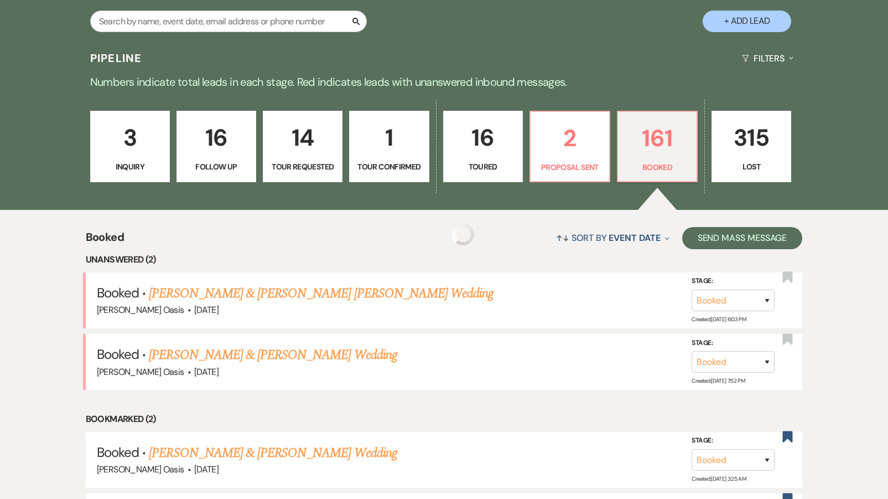
scroll to position [269, 0]
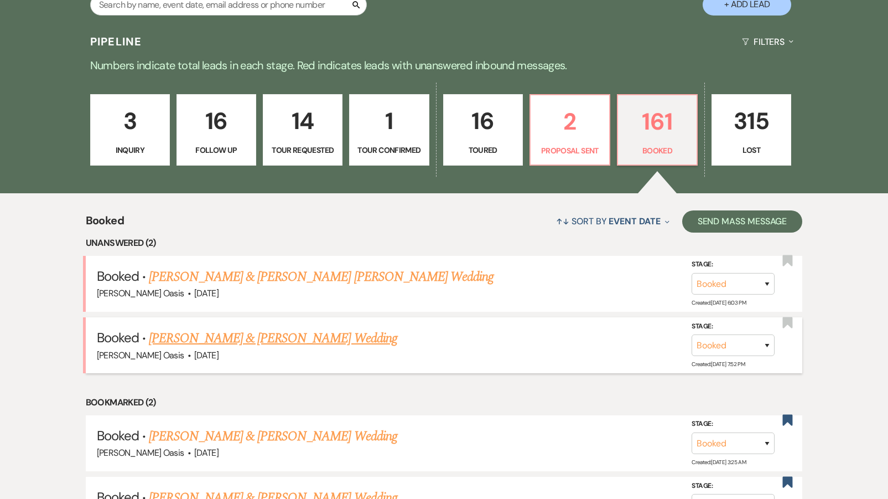
click at [195, 328] on link "[PERSON_NAME] & [PERSON_NAME] Wedding" at bounding box center [273, 338] width 248 height 20
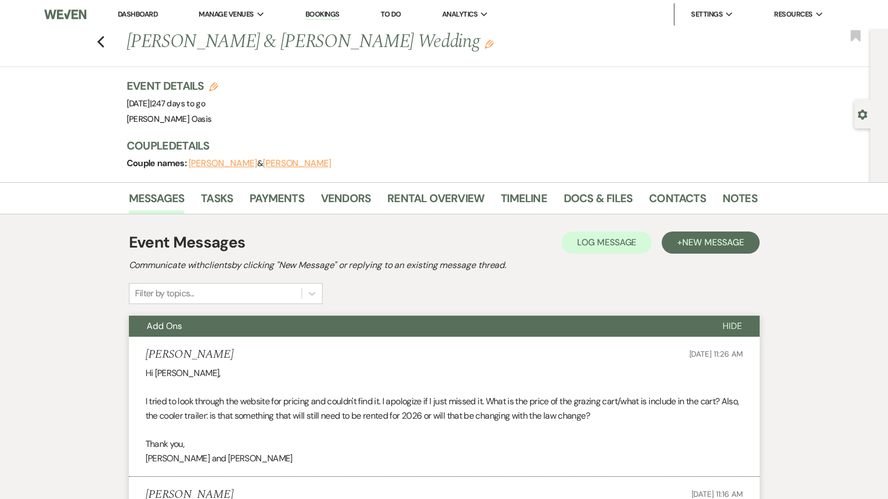
click at [149, 16] on link "Dashboard" at bounding box center [138, 13] width 40 height 9
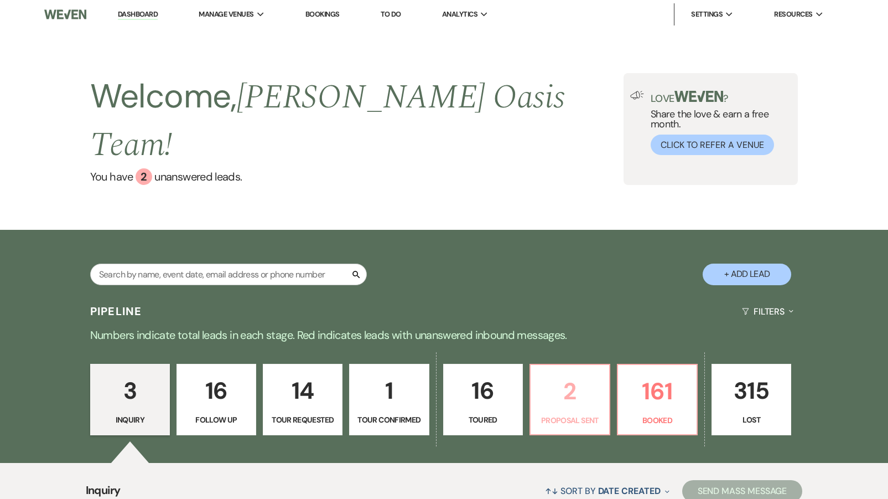
click at [578, 374] on p "2" at bounding box center [569, 390] width 65 height 37
select select "6"
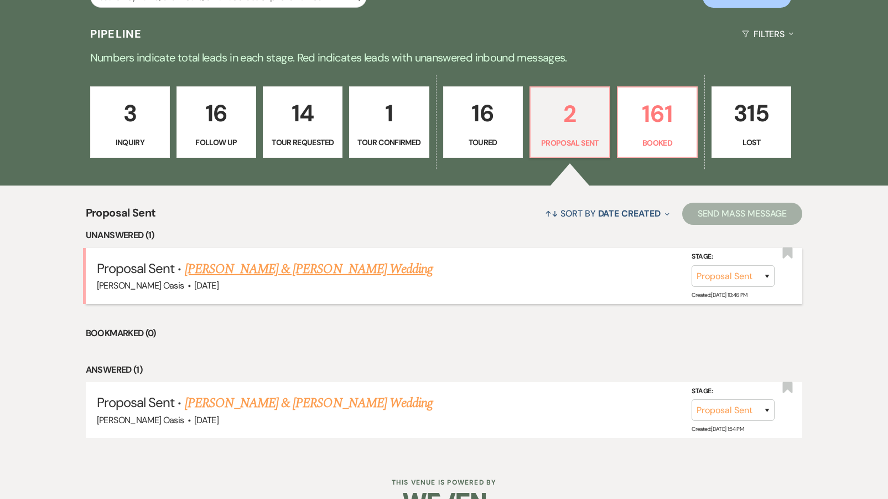
scroll to position [276, 0]
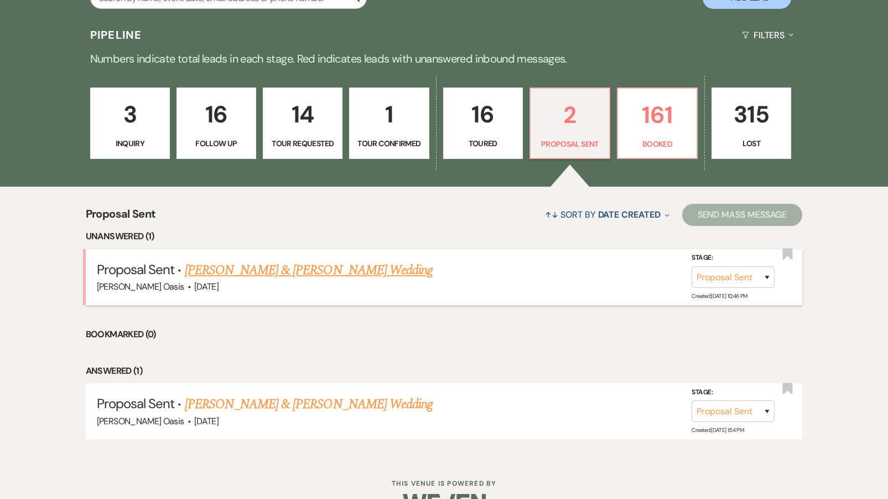
click at [327, 260] on link "[PERSON_NAME] & [PERSON_NAME] Wedding" at bounding box center [309, 270] width 248 height 20
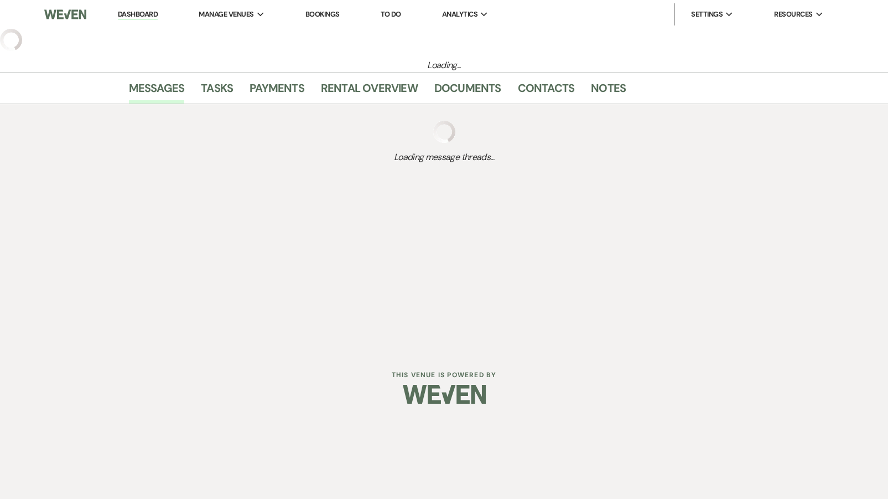
select select "6"
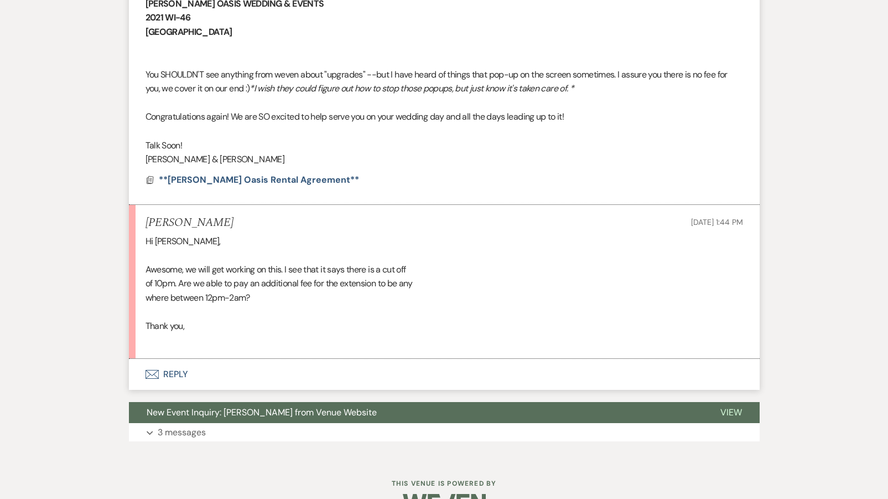
click at [222, 359] on button "Envelope Reply" at bounding box center [444, 374] width 631 height 31
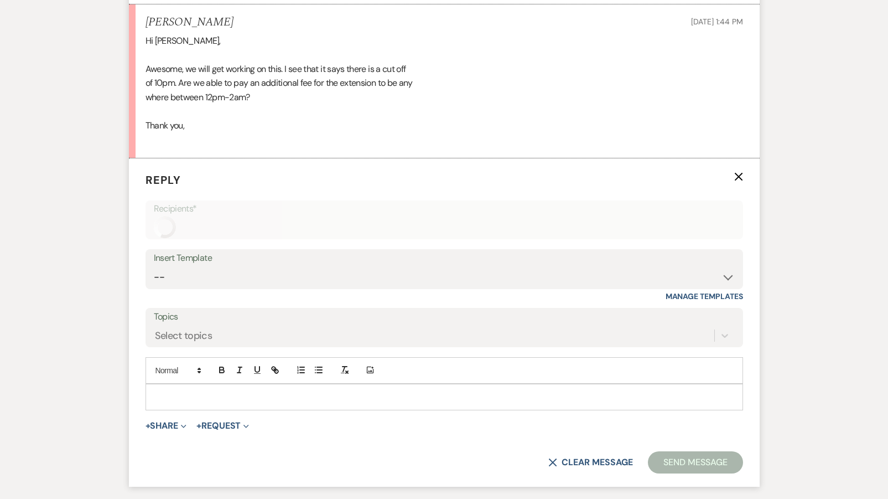
scroll to position [939, 0]
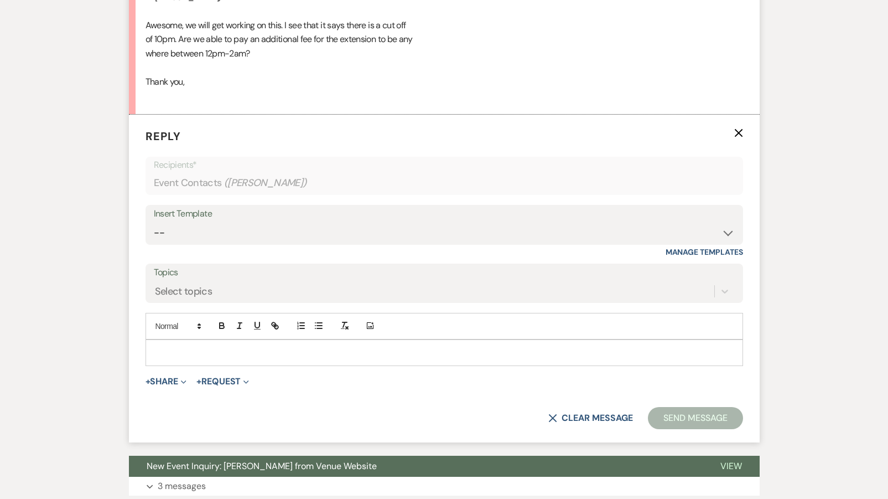
select select "5"
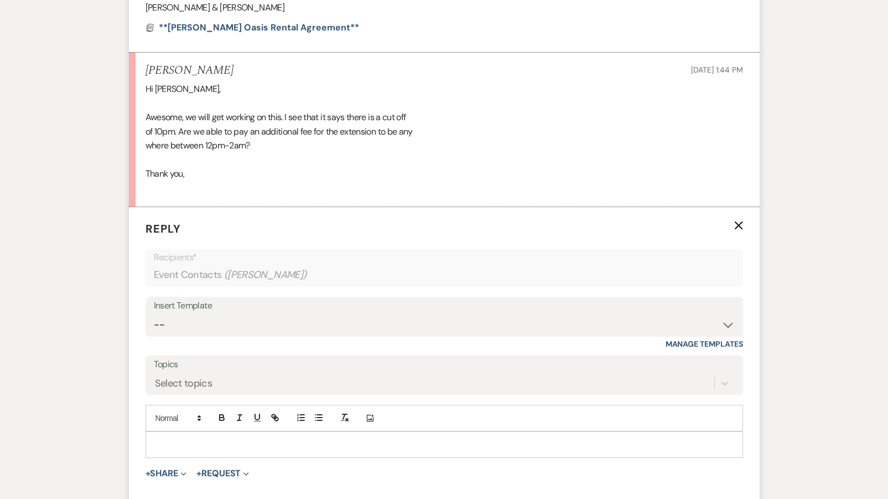
click at [205, 438] on p at bounding box center [444, 444] width 580 height 12
paste div
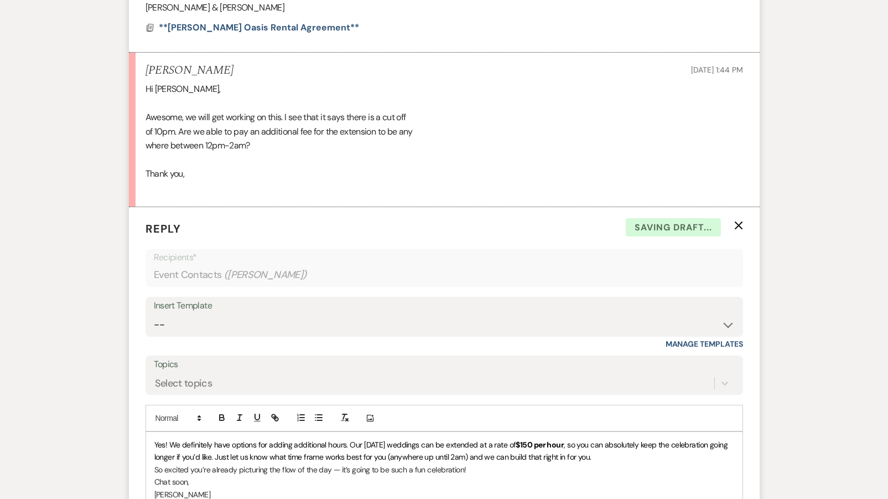
click at [153, 432] on div "Yes! We definitely have options for adding additional hours. Our [DATE] wedding…" at bounding box center [444, 475] width 596 height 87
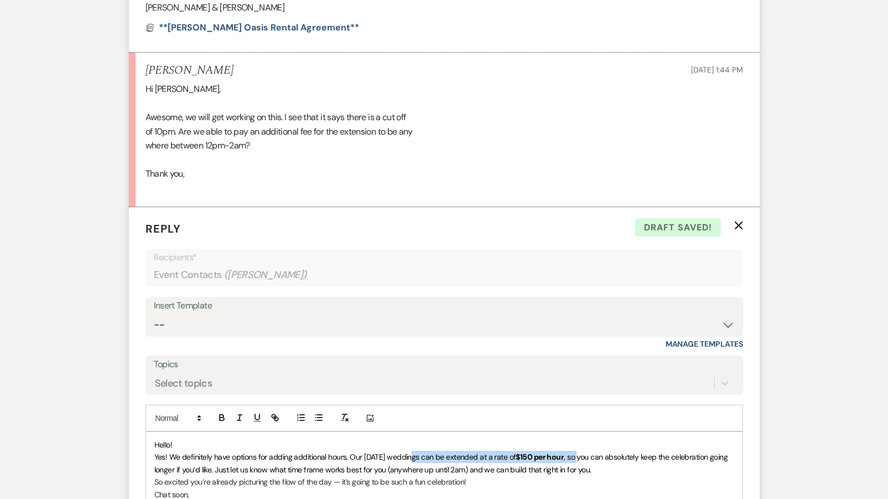
drag, startPoint x: 571, startPoint y: 429, endPoint x: 405, endPoint y: 429, distance: 166.0
click at [412, 450] on p "﻿ Yes! We definitely have options for adding additional hours. Our [DATE] weddi…" at bounding box center [444, 462] width 580 height 25
click at [219, 412] on icon "button" at bounding box center [222, 417] width 10 height 10
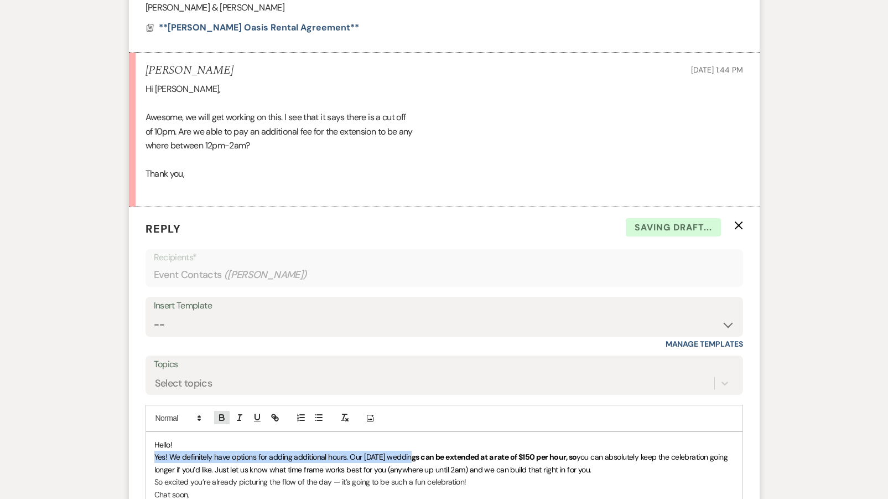
click at [219, 412] on icon "button" at bounding box center [222, 417] width 10 height 10
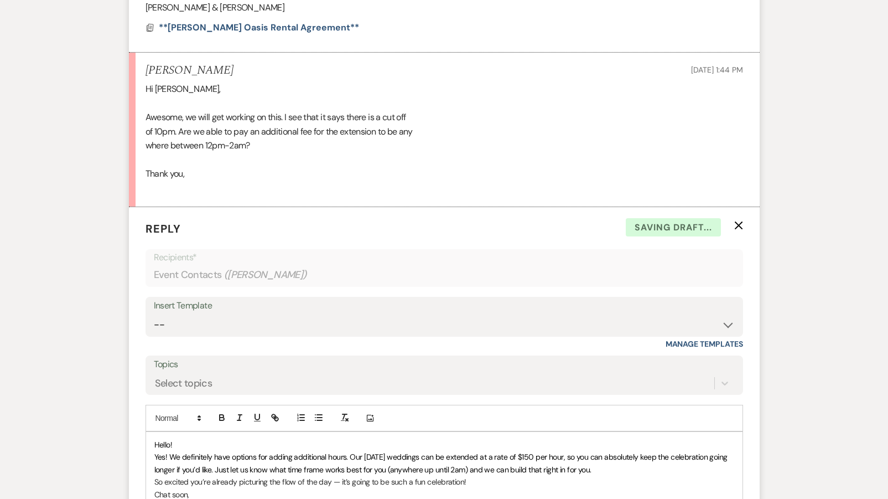
click at [183, 451] on span "﻿ Yes! We definitely have options for adding additional hours. Our [DATE] weddi…" at bounding box center [441, 462] width 575 height 22
click at [596, 450] on p "Yes! We definitely have options for adding additional hours. Our [DATE] wedding…" at bounding box center [444, 462] width 580 height 25
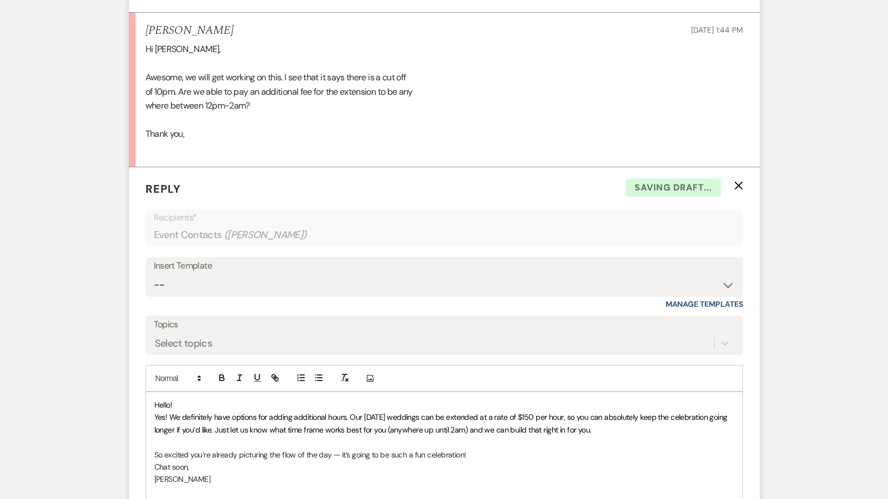
scroll to position [982, 0]
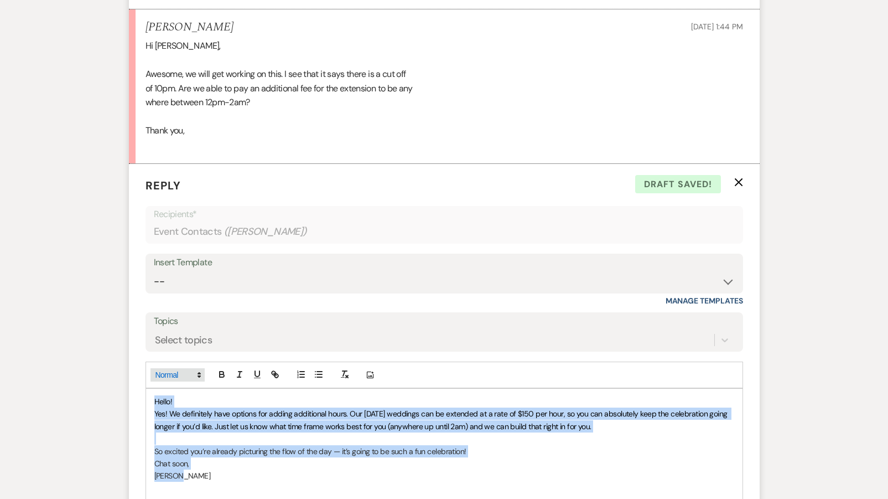
drag, startPoint x: 188, startPoint y: 447, endPoint x: 150, endPoint y: 351, distance: 103.1
click at [150, 361] on div "Add Photo Hello! Yes! We definitely have options for adding additional hours. O…" at bounding box center [445, 431] width 598 height 140
copy div "Hello! Yes! We definitely have options for adding additional hours. Our [DATE] …"
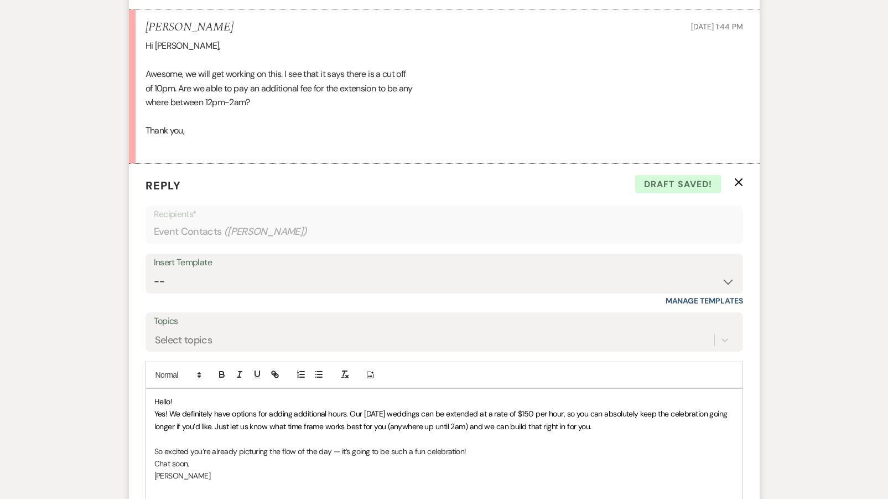
click at [200, 469] on p "[PERSON_NAME]" at bounding box center [444, 475] width 580 height 12
drag, startPoint x: 182, startPoint y: 447, endPoint x: 153, endPoint y: 429, distance: 33.8
click at [153, 429] on div "Hello! Yes! We definitely have options for adding additional hours. Our [DATE] …" at bounding box center [444, 444] width 596 height 112
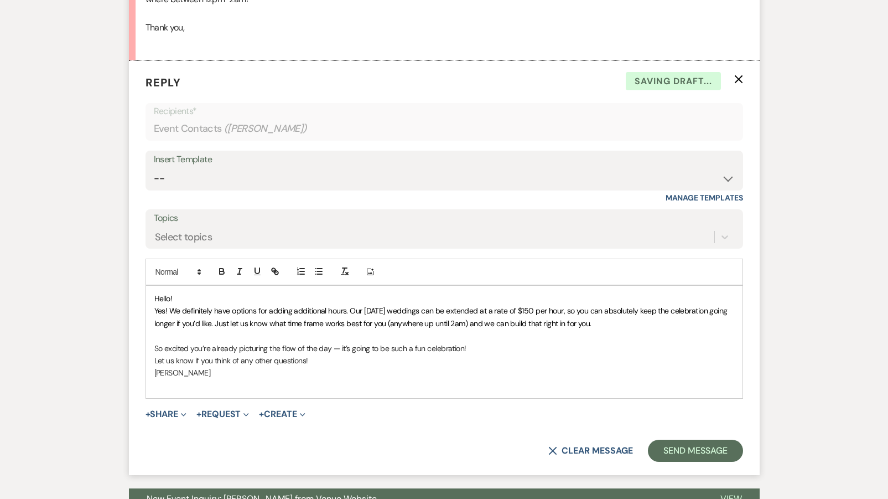
scroll to position [1162, 0]
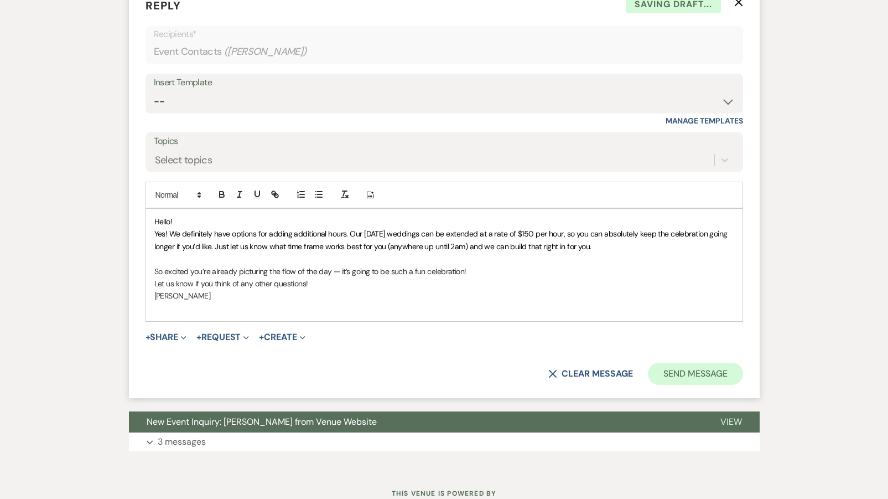
click at [698, 362] on button "Send Message" at bounding box center [695, 373] width 95 height 22
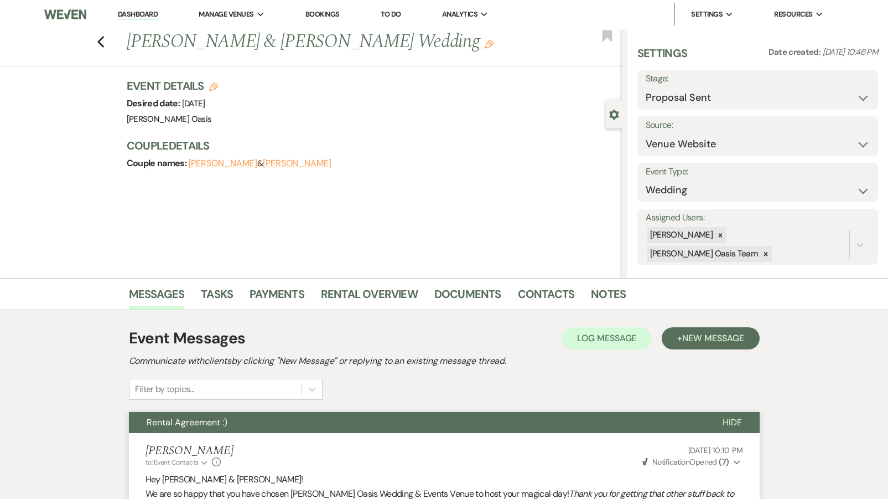
scroll to position [0, 0]
click at [99, 44] on icon "Previous" at bounding box center [101, 41] width 8 height 13
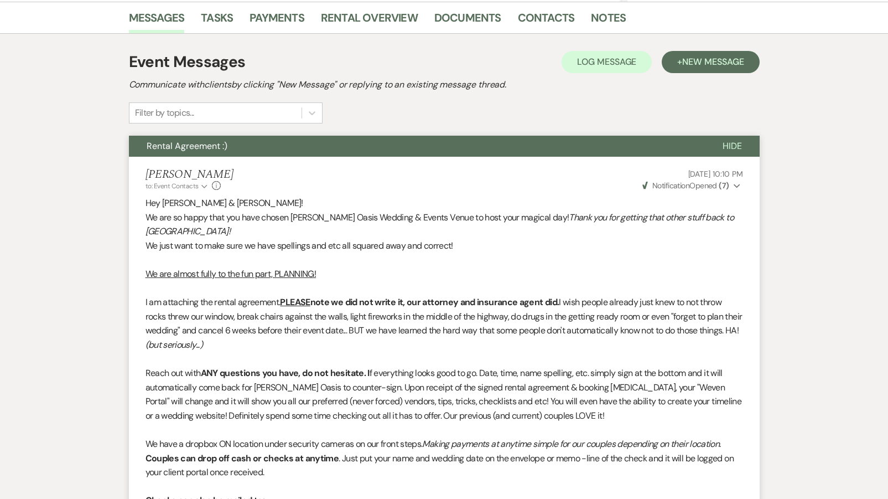
select select "6"
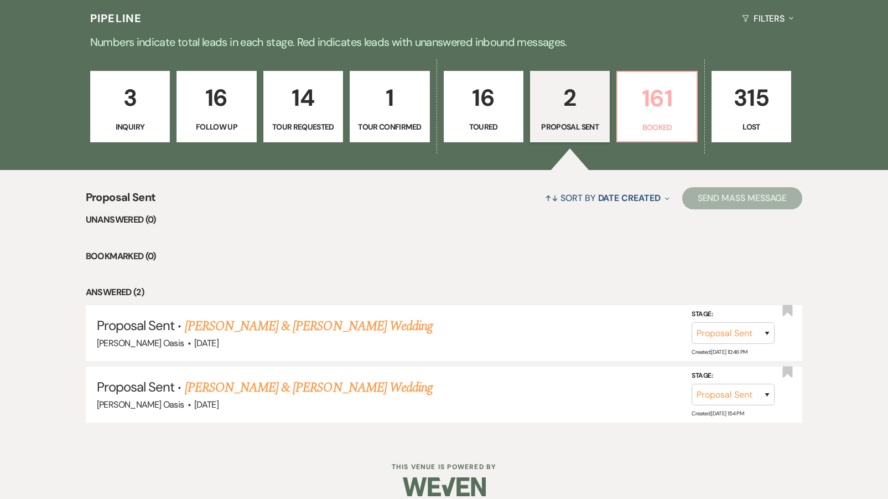
click at [631, 106] on p "161" at bounding box center [656, 98] width 65 height 37
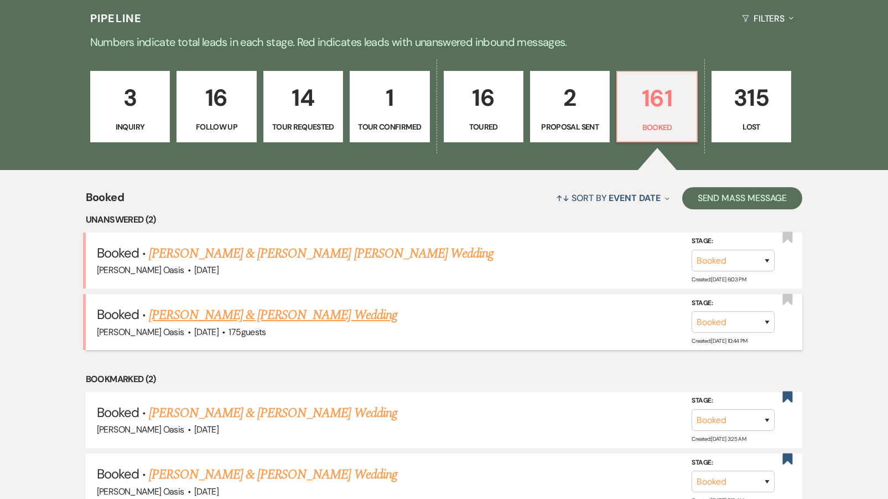
click at [234, 305] on link "[PERSON_NAME] & [PERSON_NAME] Wedding" at bounding box center [273, 315] width 248 height 20
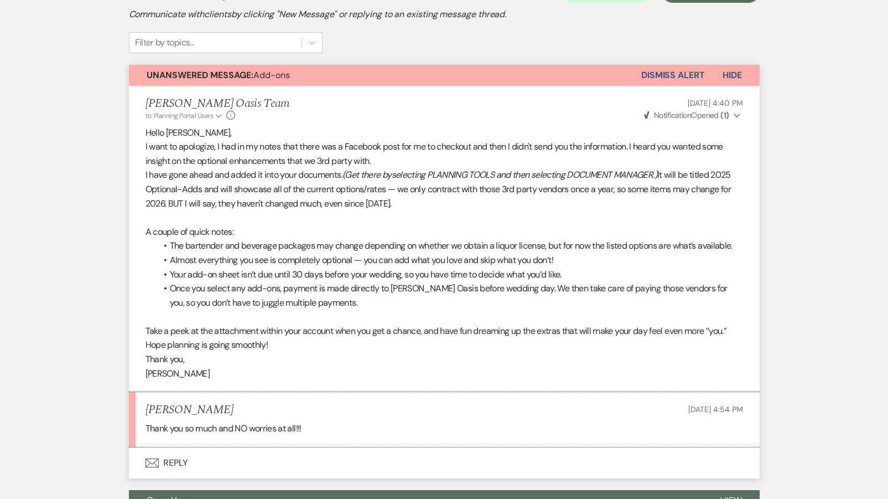
click at [160, 447] on button "Envelope Reply" at bounding box center [444, 462] width 631 height 31
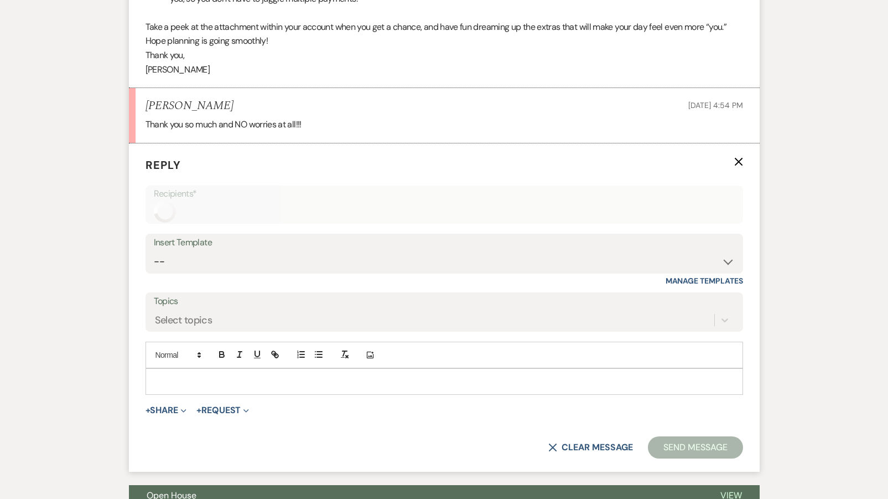
scroll to position [605, 0]
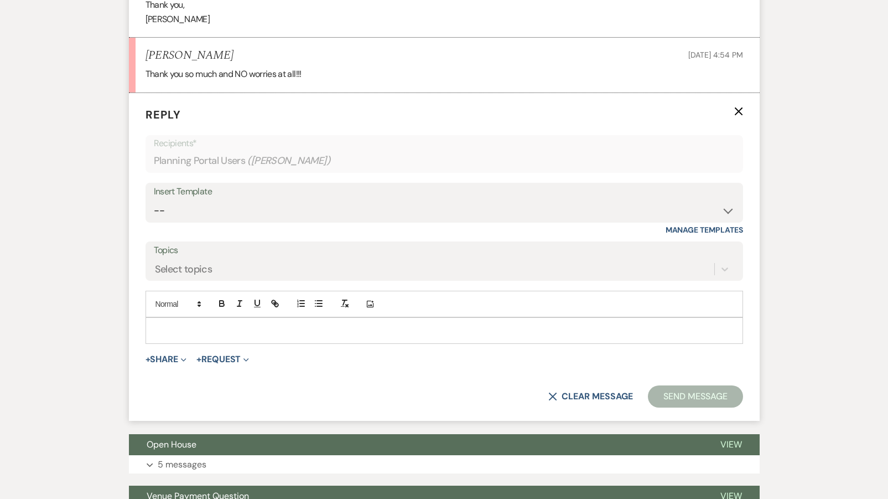
click at [216, 328] on div at bounding box center [444, 330] width 596 height 25
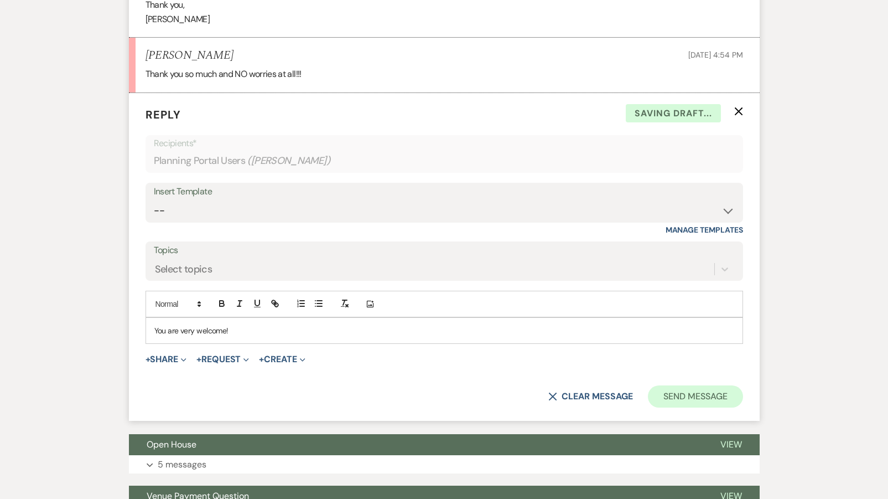
click at [700, 385] on button "Send Message" at bounding box center [695, 396] width 95 height 22
